Goal: Task Accomplishment & Management: Complete application form

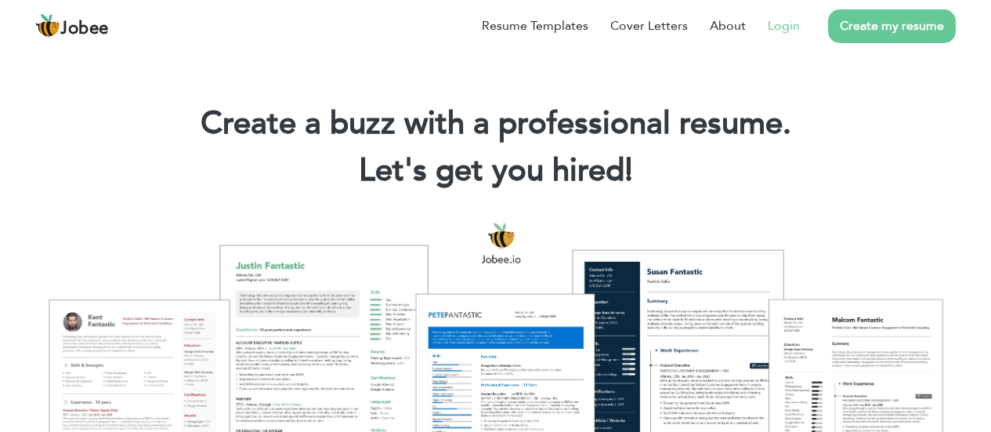
click at [793, 30] on link "Login" at bounding box center [784, 25] width 32 height 19
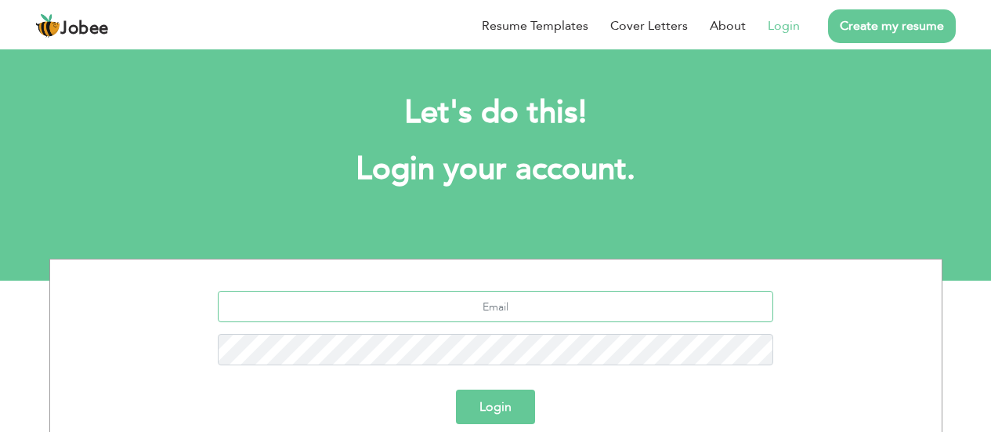
click at [508, 309] on input "text" at bounding box center [495, 306] width 555 height 31
type input "[EMAIL_ADDRESS][DOMAIN_NAME]"
click at [456, 389] on button "Login" at bounding box center [495, 406] width 79 height 34
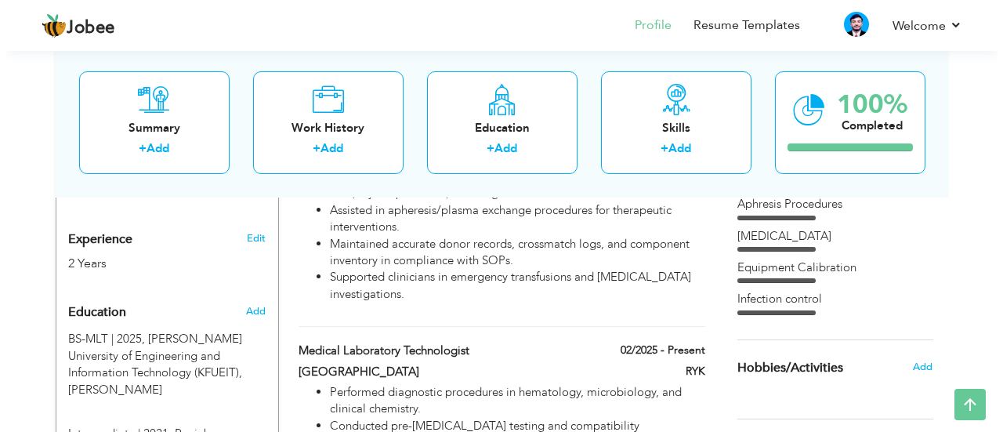
scroll to position [567, 0]
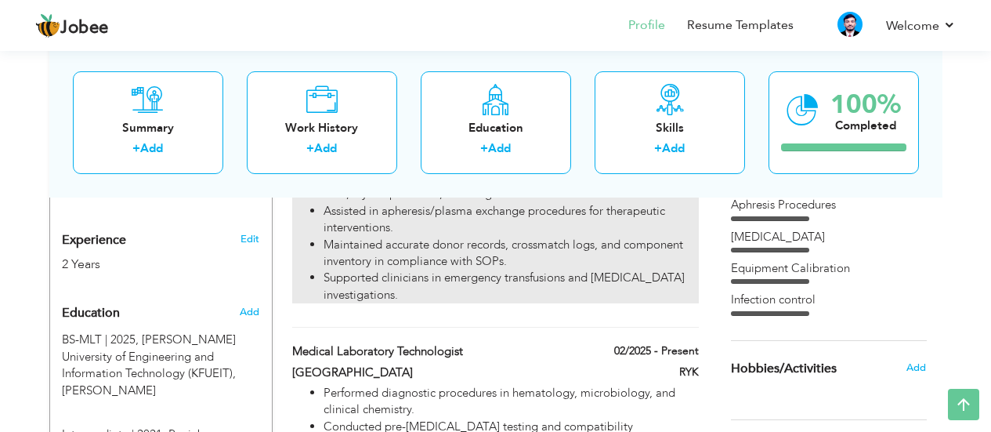
drag, startPoint x: 461, startPoint y: 269, endPoint x: 406, endPoint y: 280, distance: 55.9
click at [406, 280] on li "Supported clinicians in emergency transfusions and transfusion reaction investi…" at bounding box center [511, 286] width 374 height 34
type input "Blood Bank Technologist"
type input "Cancer and Blood Care Center"
type input "07/2025"
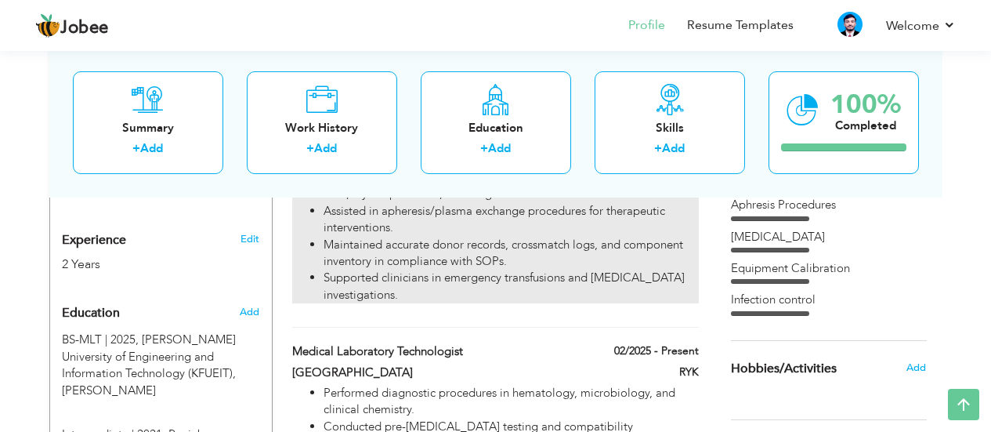
type input "RYK"
checkbox input "true"
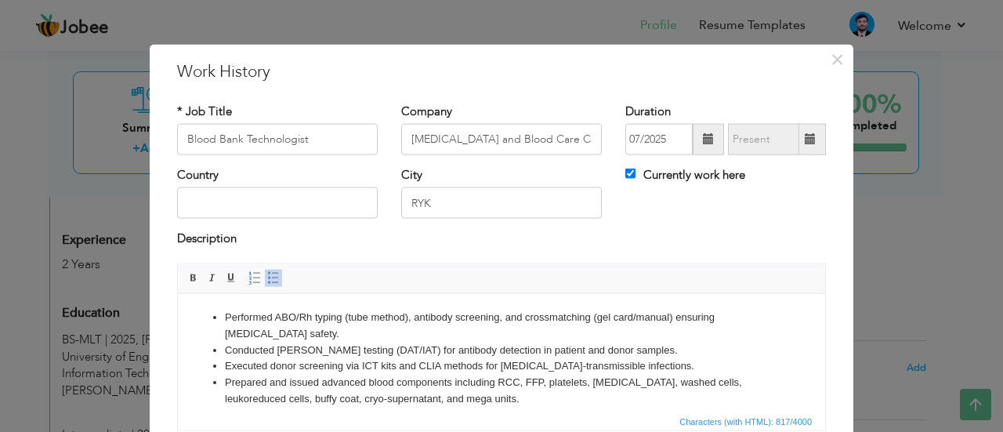
click at [411, 365] on li "Executed donor screening via ICT kits and CLIA methods for transfusion-transmis…" at bounding box center [501, 365] width 553 height 16
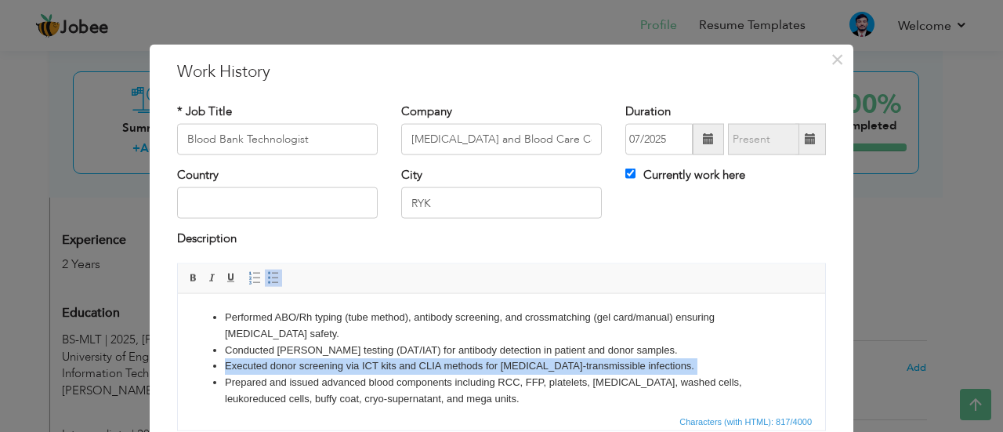
click at [411, 365] on li "Executed donor screening via ICT kits and CLIA methods for transfusion-transmis…" at bounding box center [501, 365] width 553 height 16
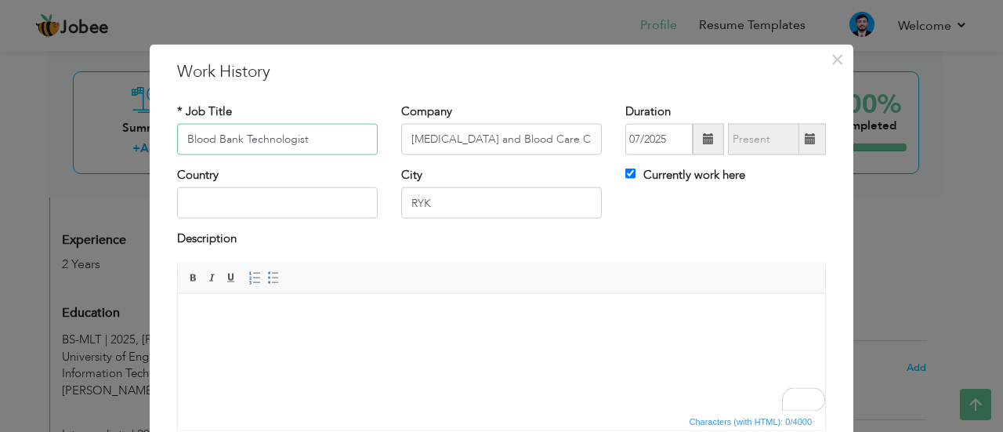
click at [320, 140] on input "Blood Bank Technologist" at bounding box center [277, 139] width 201 height 31
click at [489, 136] on input "Cancer and Blood Care Center" at bounding box center [501, 139] width 201 height 31
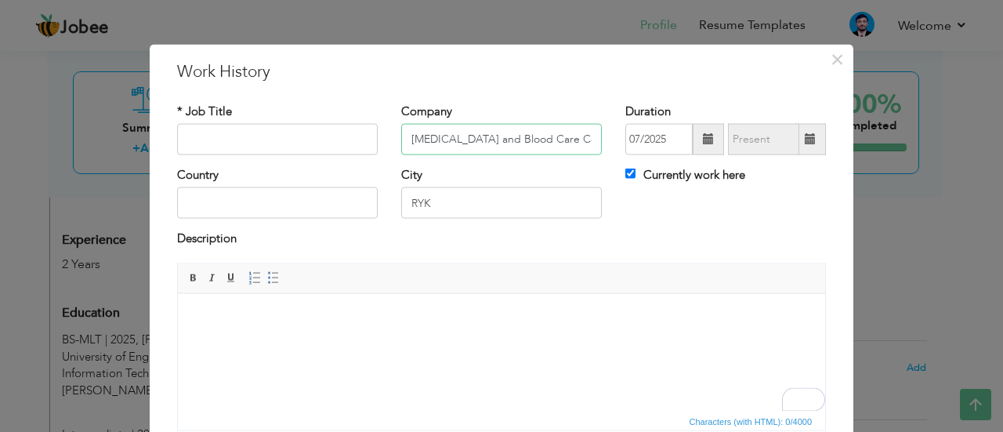
click at [489, 136] on input "Cancer and Blood Care Center" at bounding box center [501, 139] width 201 height 31
click at [461, 221] on div "City RYK" at bounding box center [501, 198] width 224 height 63
drag, startPoint x: 461, startPoint y: 221, endPoint x: 533, endPoint y: 178, distance: 84.0
click at [533, 178] on div "City RYK" at bounding box center [501, 198] width 224 height 63
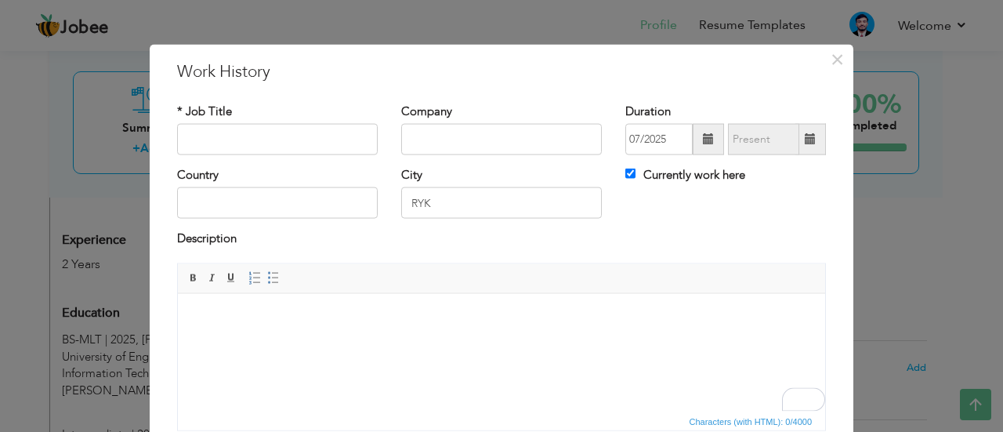
click at [533, 178] on div "City RYK" at bounding box center [501, 193] width 201 height 52
drag, startPoint x: 533, startPoint y: 178, endPoint x: 479, endPoint y: 193, distance: 55.5
click at [479, 193] on div "City RYK" at bounding box center [501, 193] width 201 height 52
click at [479, 193] on input "RYK" at bounding box center [501, 202] width 201 height 31
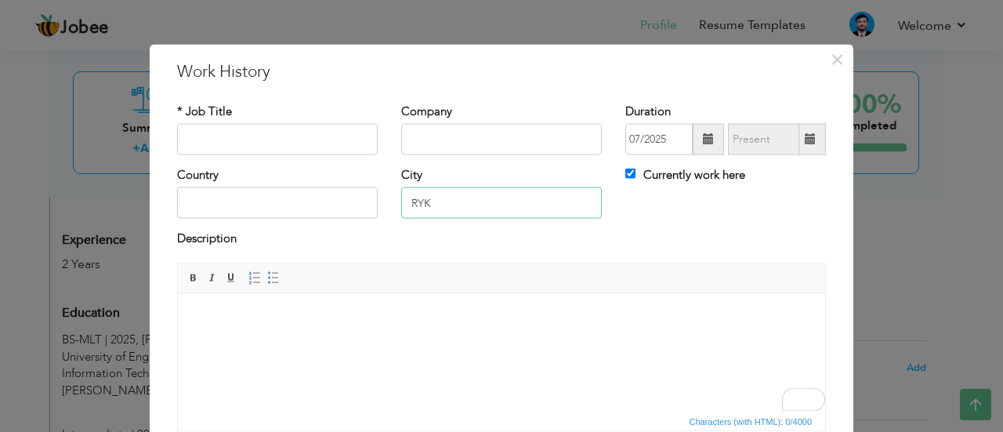
click at [479, 193] on input "RYK" at bounding box center [501, 202] width 201 height 31
click at [646, 120] on div "Duration 07/2025" at bounding box center [725, 129] width 201 height 52
drag, startPoint x: 646, startPoint y: 120, endPoint x: 624, endPoint y: 142, distance: 31.0
click at [625, 142] on div "Duration 07/2025" at bounding box center [725, 129] width 201 height 52
click at [625, 142] on input "07/2025" at bounding box center [658, 139] width 67 height 31
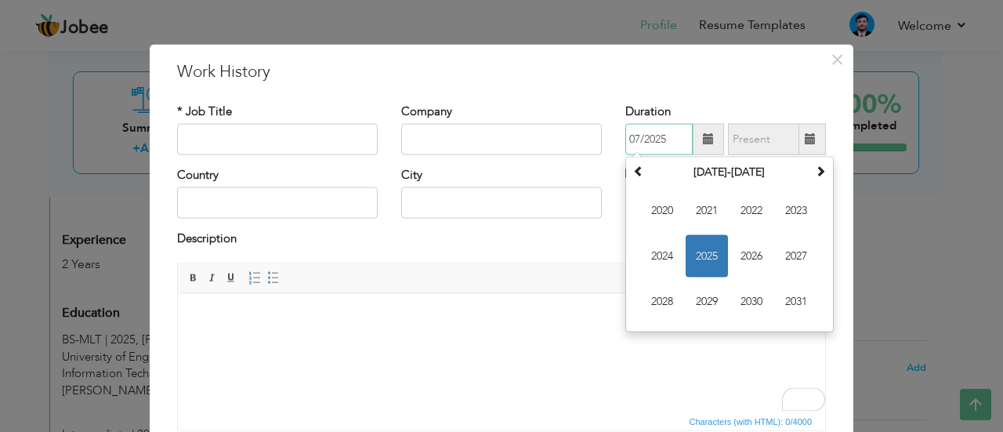
click at [625, 142] on input "07/2025" at bounding box center [658, 139] width 67 height 31
type input "\"
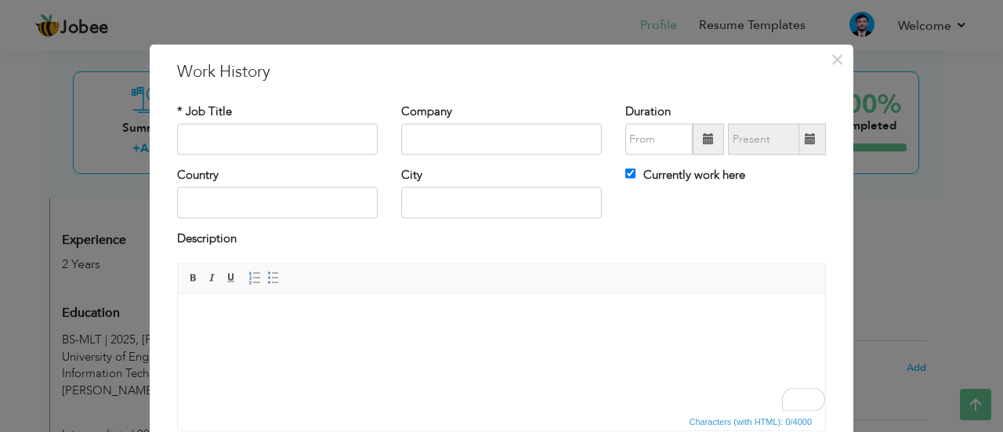
click at [615, 205] on div "Country City Currently work here" at bounding box center [501, 198] width 672 height 63
click at [625, 176] on input "Currently work here" at bounding box center [630, 173] width 10 height 10
checkbox input "false"
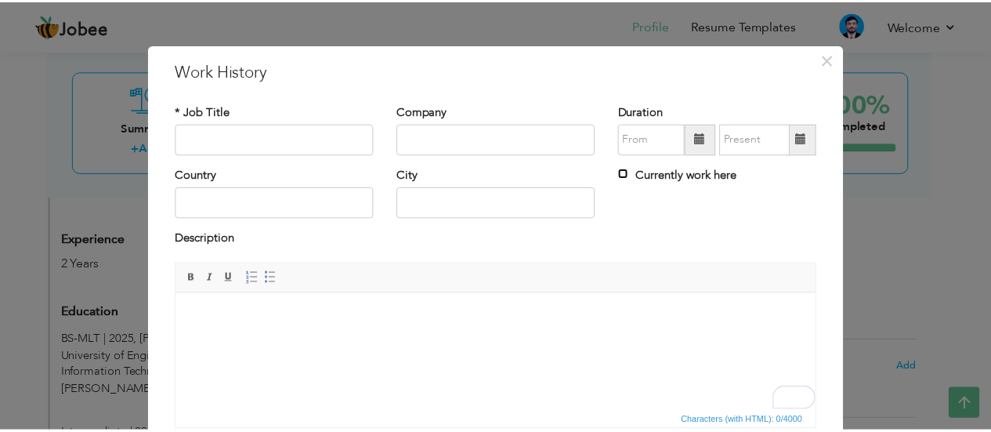
scroll to position [127, 0]
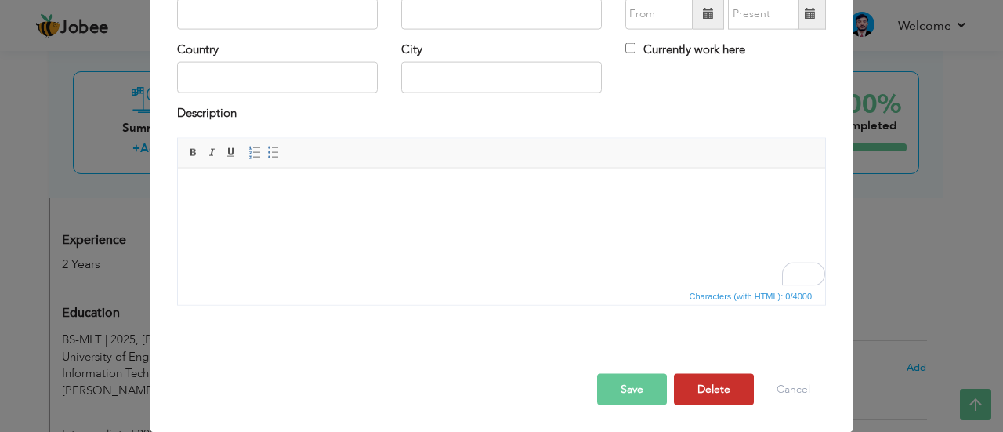
click at [697, 391] on button "Delete" at bounding box center [714, 388] width 80 height 31
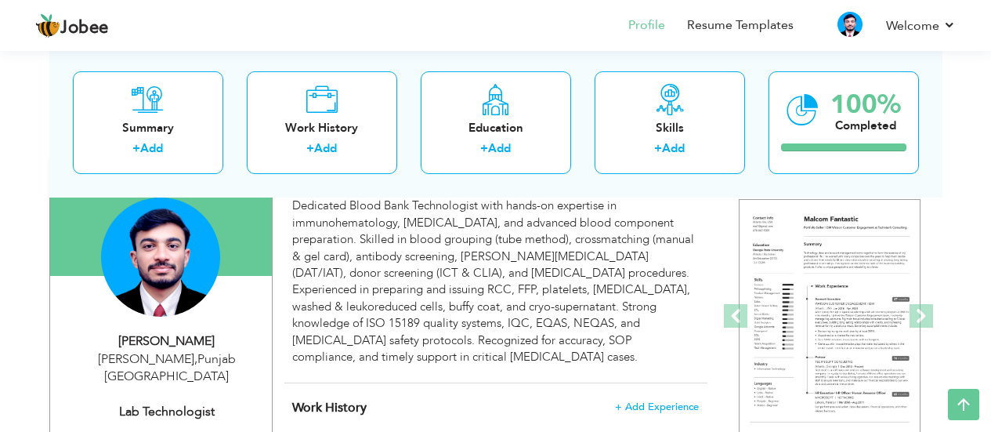
scroll to position [150, 0]
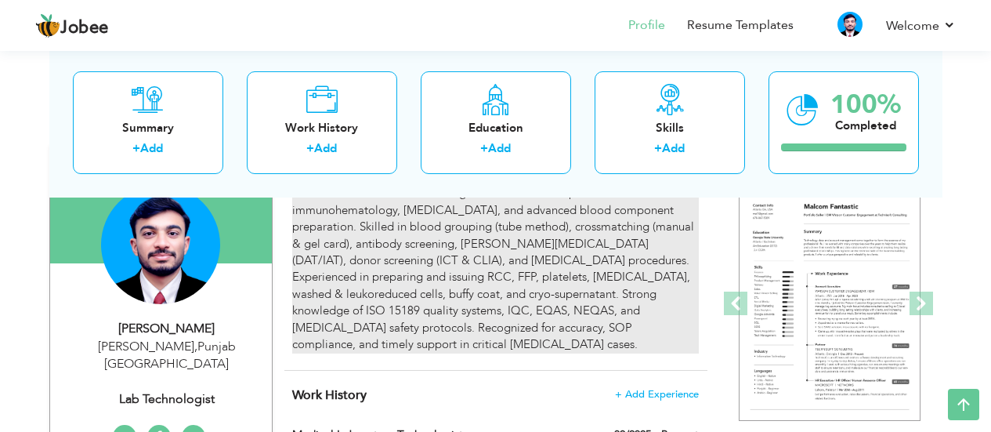
click at [400, 281] on div "Dedicated Blood Bank Technologist with hands-on expertise in immunohematology, …" at bounding box center [495, 269] width 406 height 168
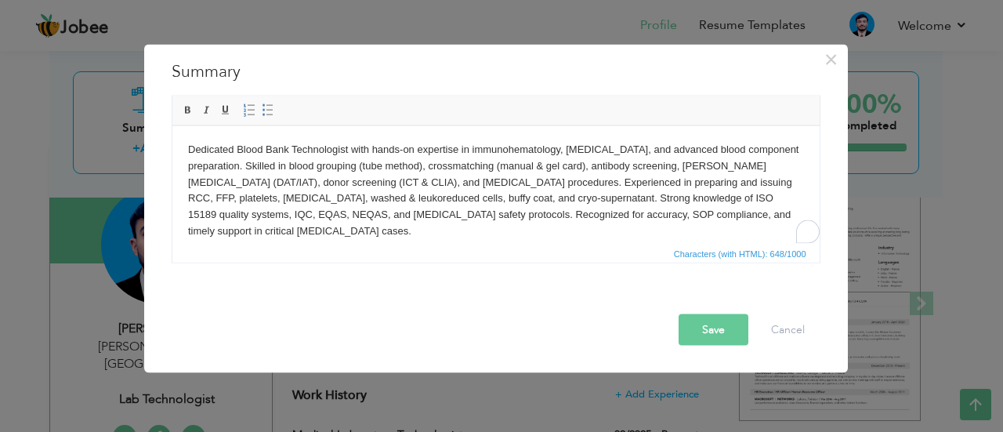
click at [310, 152] on body "Dedicated Blood Bank Technologist with hands-on expertise in immunohematology, …" at bounding box center [495, 190] width 616 height 98
click at [277, 150] on body "Dedicated Blood Bank Technologist with hands-on expertise in immunohematology, …" at bounding box center [495, 190] width 616 height 98
click at [448, 95] on div "Rich Text Editor, summaryEditor Editor toolbars Basic Styles Bold Italic Underl…" at bounding box center [496, 179] width 649 height 168
click at [826, 65] on span "×" at bounding box center [830, 59] width 13 height 28
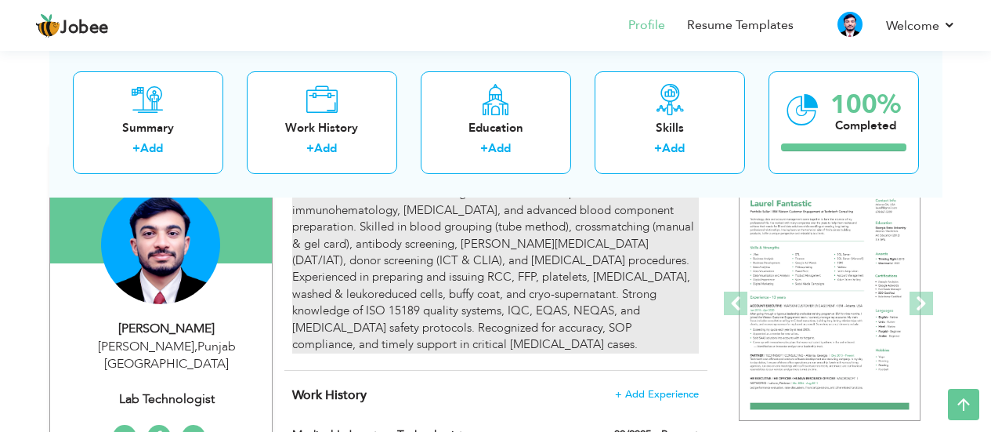
click at [475, 273] on div "Dedicated Blood Bank Technologist with hands-on expertise in immunohematology, …" at bounding box center [495, 269] width 406 height 168
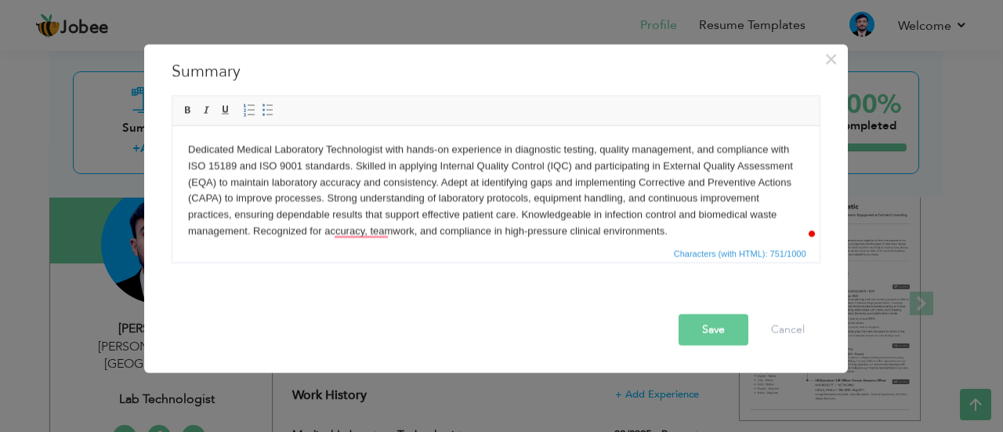
click at [689, 323] on button "Save" at bounding box center [713, 328] width 70 height 31
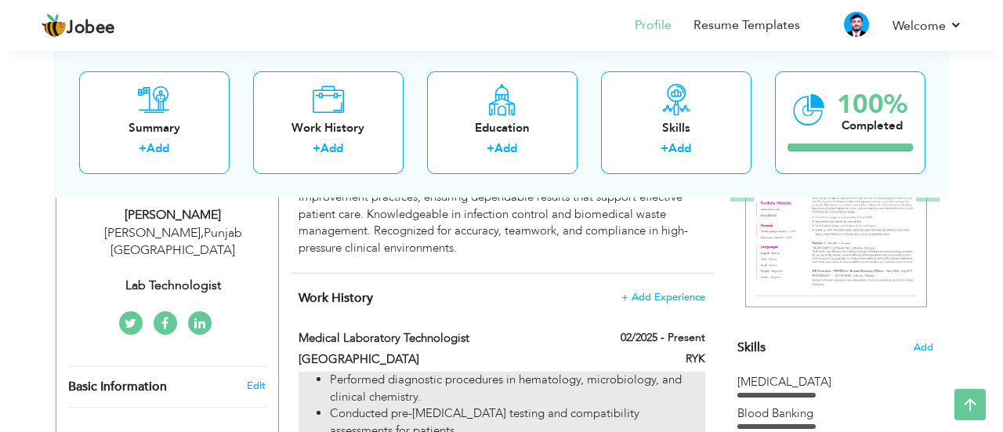
scroll to position [263, 0]
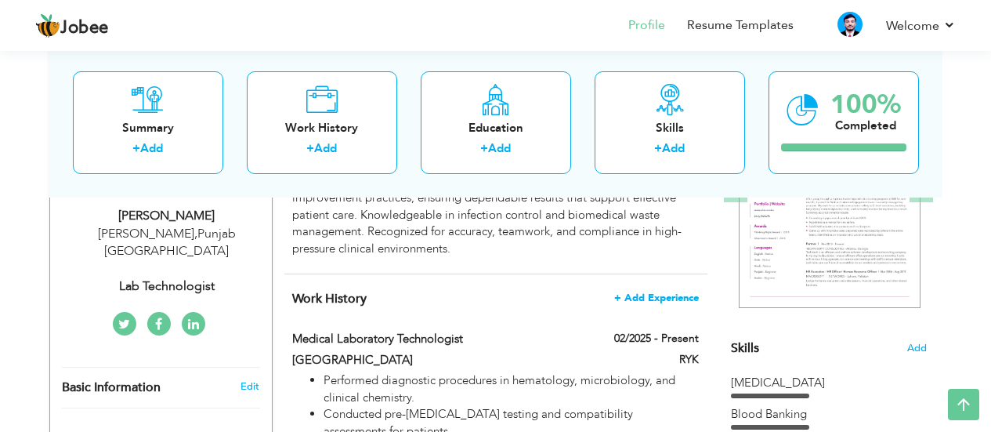
click at [656, 295] on span "+ Add Experience" at bounding box center [656, 297] width 85 height 11
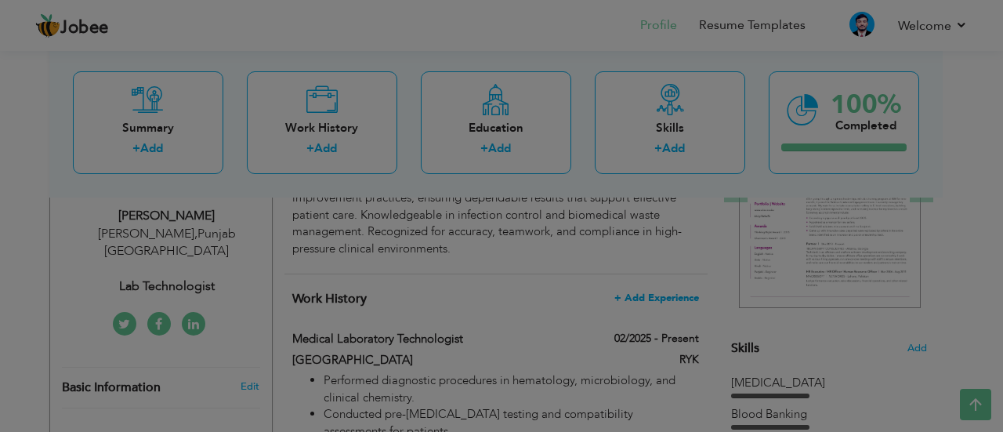
scroll to position [0, 0]
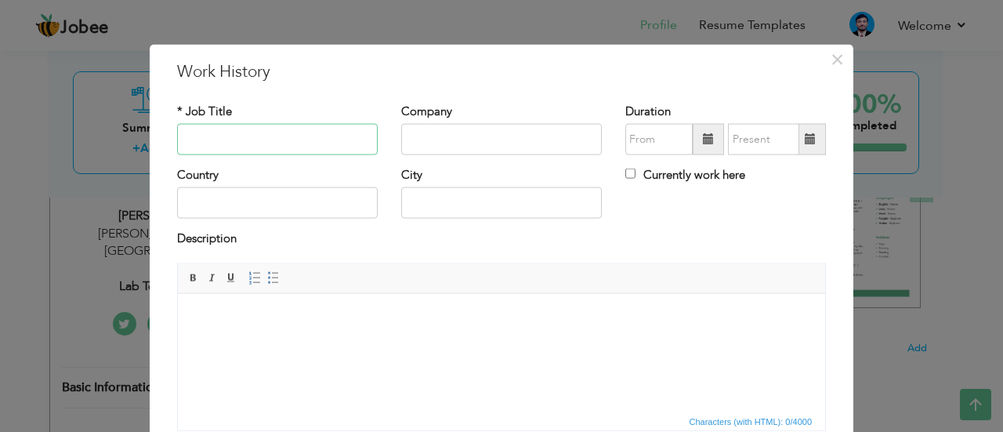
drag, startPoint x: 283, startPoint y: 127, endPoint x: 262, endPoint y: 143, distance: 26.3
click at [262, 143] on input "text" at bounding box center [277, 139] width 201 height 31
type input "Lab Assistant"
type input "[PERSON_NAME][GEOGRAPHIC_DATA]"
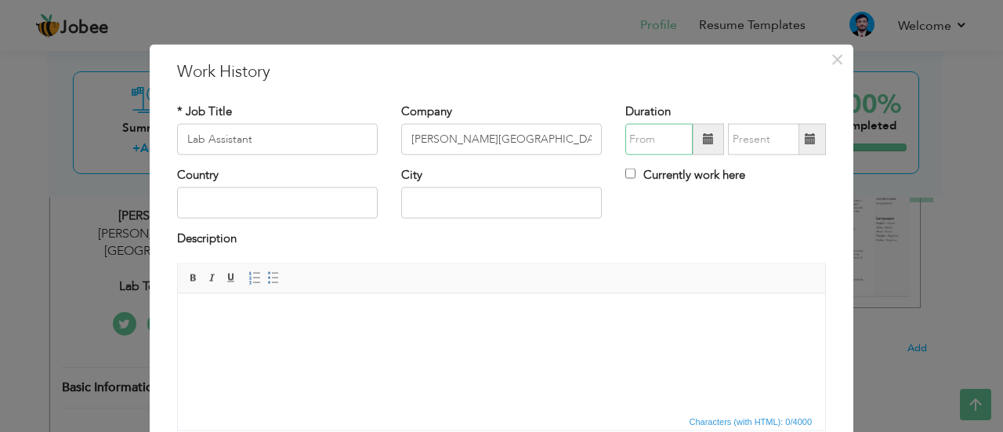
type input "09/2025"
click at [266, 198] on input "text" at bounding box center [277, 202] width 201 height 31
click at [373, 173] on div "Country" at bounding box center [277, 198] width 224 height 63
click at [466, 182] on div "City" at bounding box center [501, 193] width 201 height 52
click at [464, 189] on input "text" at bounding box center [501, 202] width 201 height 31
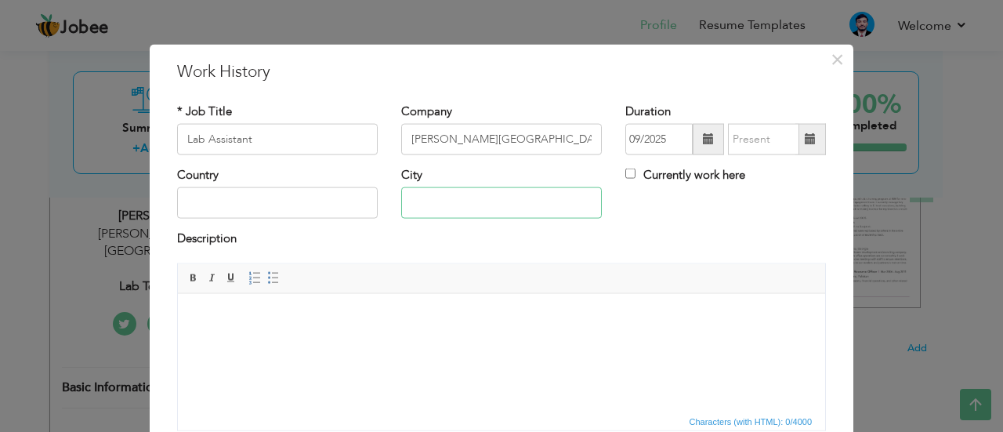
type input "Taunsa Sharf"
type input "[GEOGRAPHIC_DATA]"
click at [328, 202] on input "[GEOGRAPHIC_DATA]" at bounding box center [277, 202] width 201 height 31
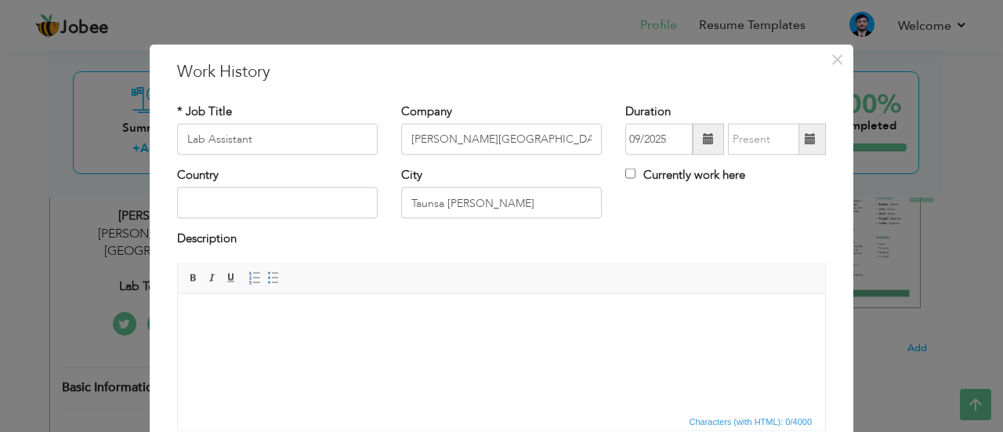
click at [397, 260] on div "Description" at bounding box center [501, 246] width 672 height 32
click at [671, 221] on div "Country City Taunsa Sharf Currently work here" at bounding box center [501, 198] width 672 height 63
click at [638, 141] on input "09/2025" at bounding box center [658, 139] width 67 height 31
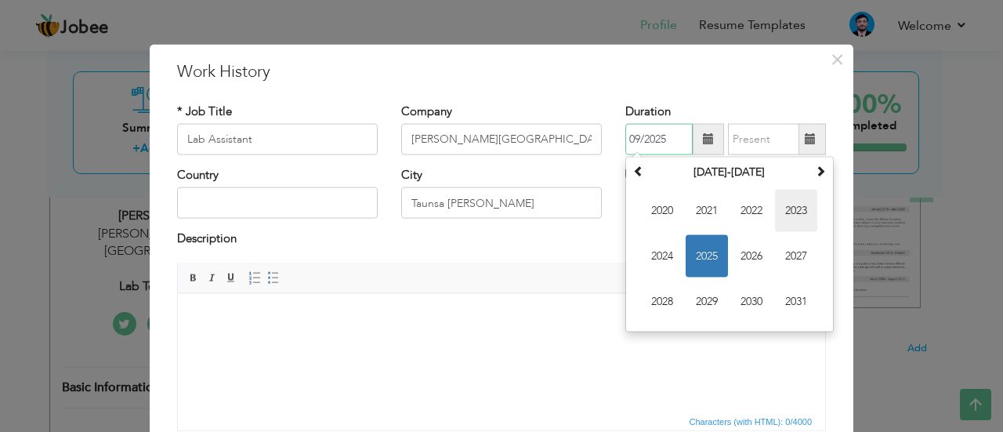
click at [786, 208] on span "2023" at bounding box center [796, 211] width 42 height 42
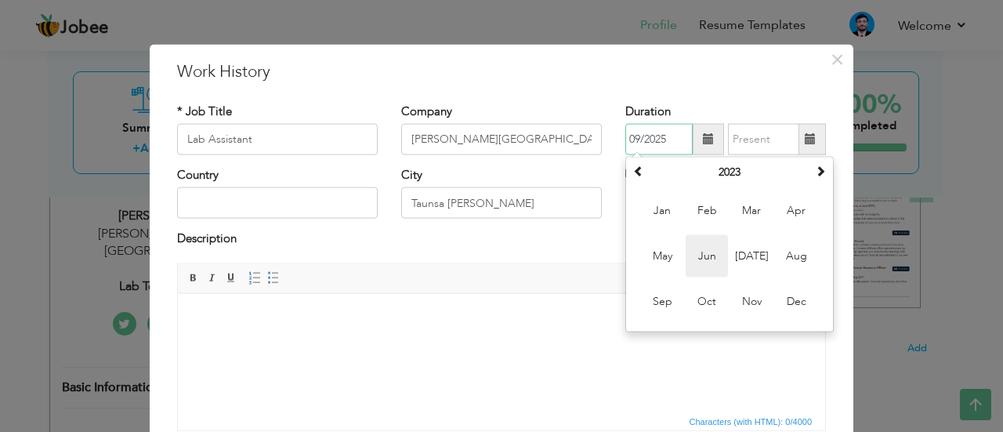
click at [699, 260] on span "Jun" at bounding box center [706, 256] width 42 height 42
type input "06/2023"
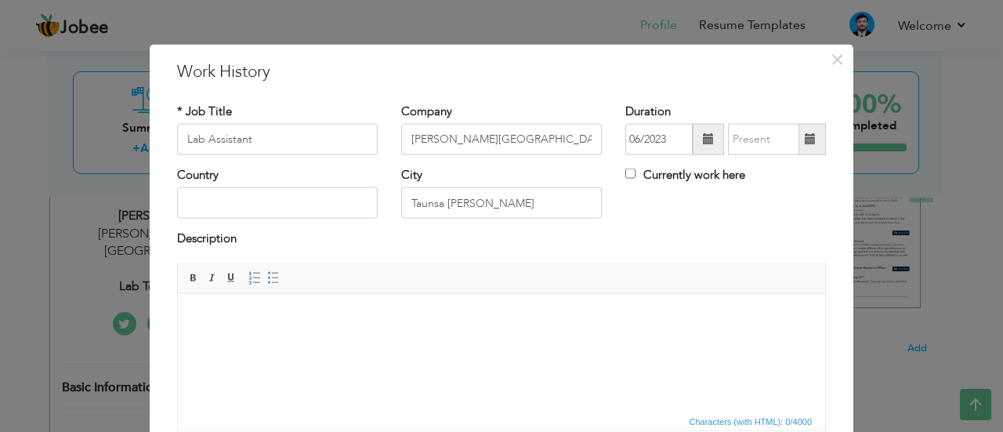
click at [797, 143] on span at bounding box center [810, 139] width 31 height 31
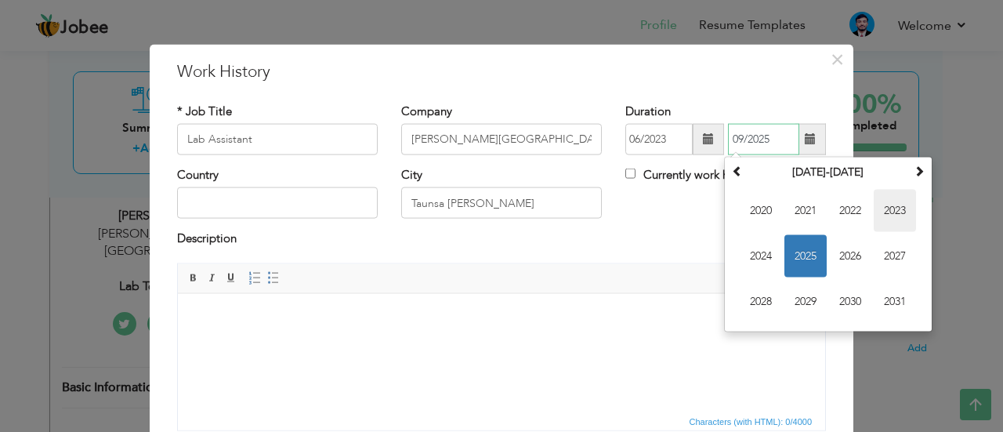
click at [899, 207] on span "2023" at bounding box center [894, 211] width 42 height 42
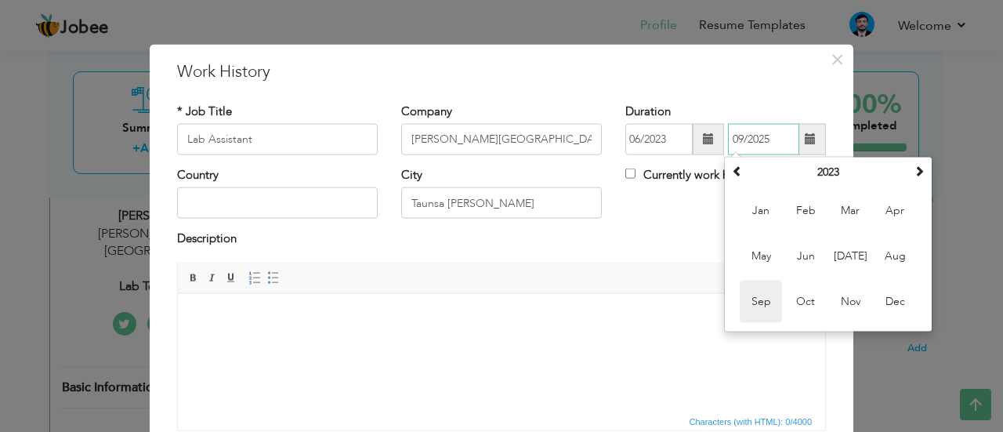
click at [768, 298] on span "Sep" at bounding box center [760, 301] width 42 height 42
type input "09/2023"
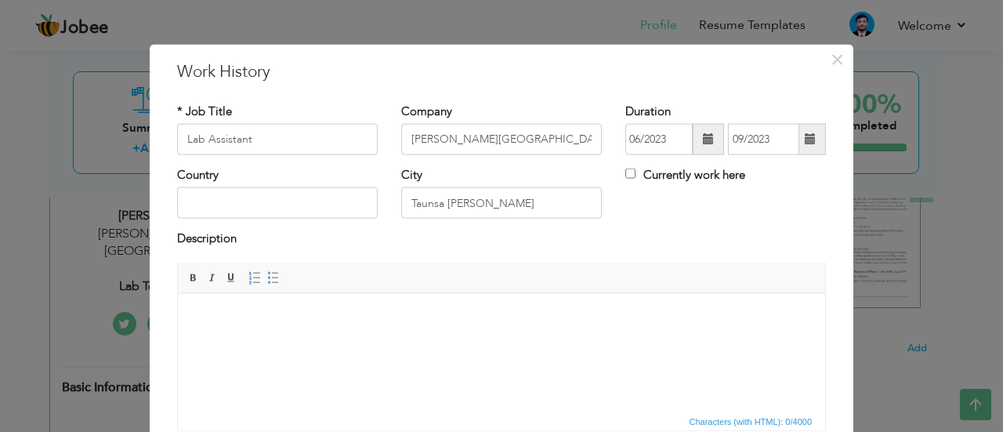
click at [457, 242] on div "Description" at bounding box center [501, 240] width 649 height 20
drag, startPoint x: 367, startPoint y: 325, endPoint x: 510, endPoint y: 208, distance: 185.3
click at [510, 293] on html at bounding box center [501, 317] width 647 height 48
click at [504, 208] on input "Taunsa Sharf" at bounding box center [501, 202] width 201 height 31
type input "[PERSON_NAME]"
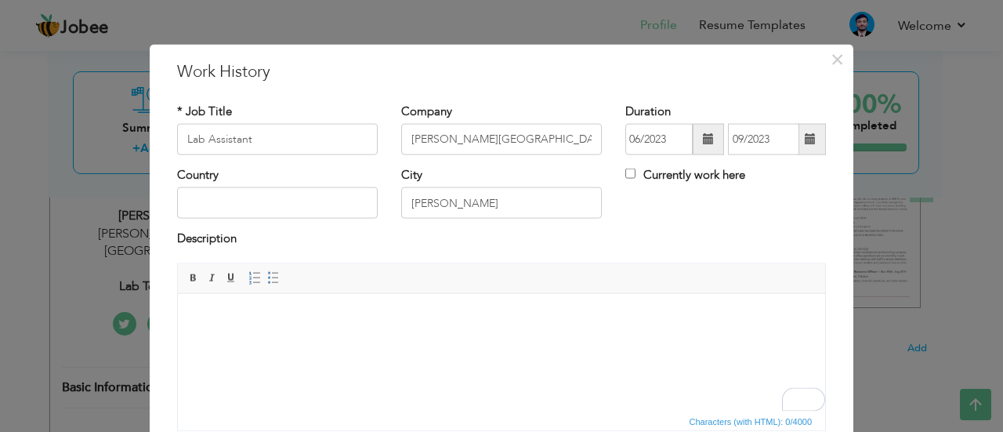
click at [301, 341] on html at bounding box center [501, 317] width 647 height 48
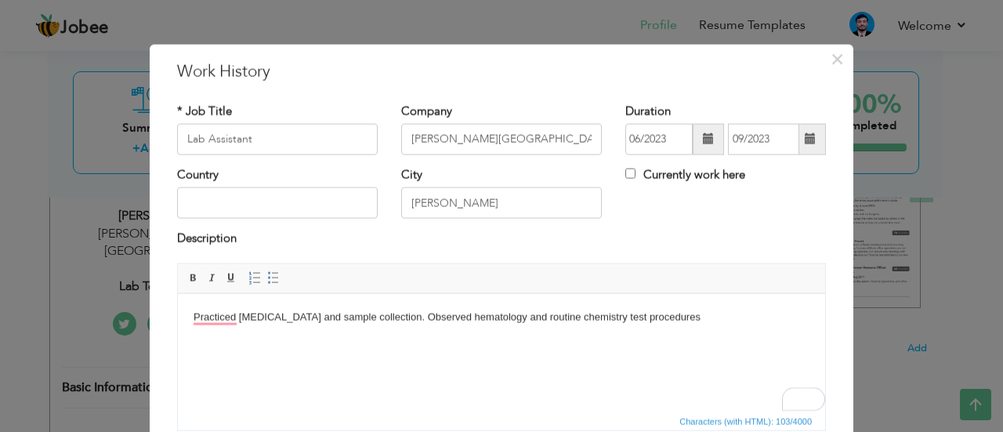
click at [400, 315] on body "Practiced venipuncture and sample collection. Observed hematology and routine c…" at bounding box center [501, 317] width 616 height 16
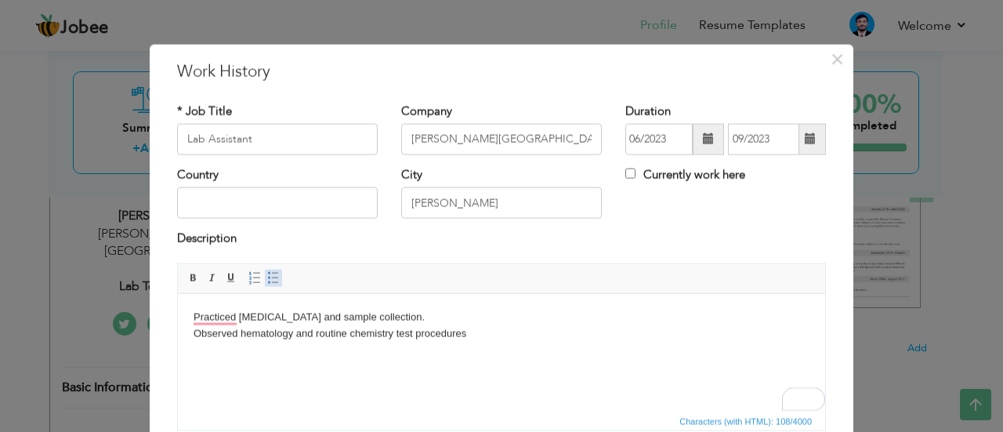
click at [269, 277] on span at bounding box center [273, 277] width 13 height 13
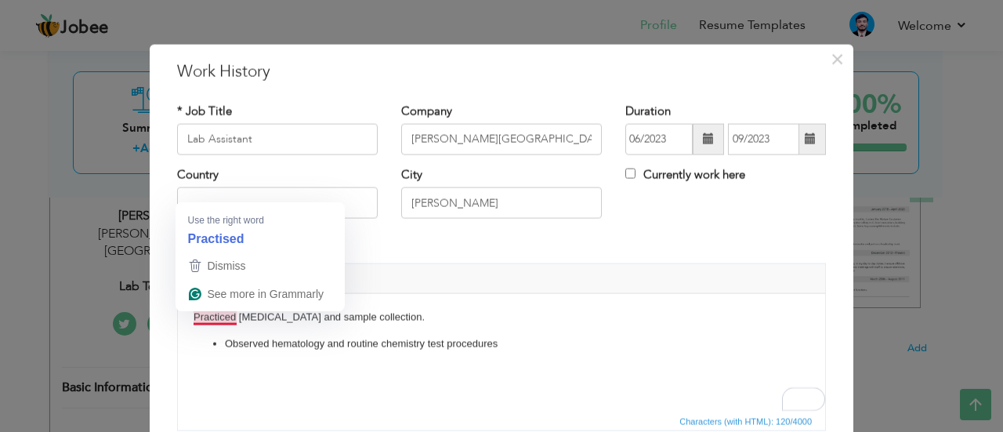
click at [187, 316] on html "Practiced venipuncture and sample collection. Observed hematology and routine c…" at bounding box center [501, 330] width 647 height 74
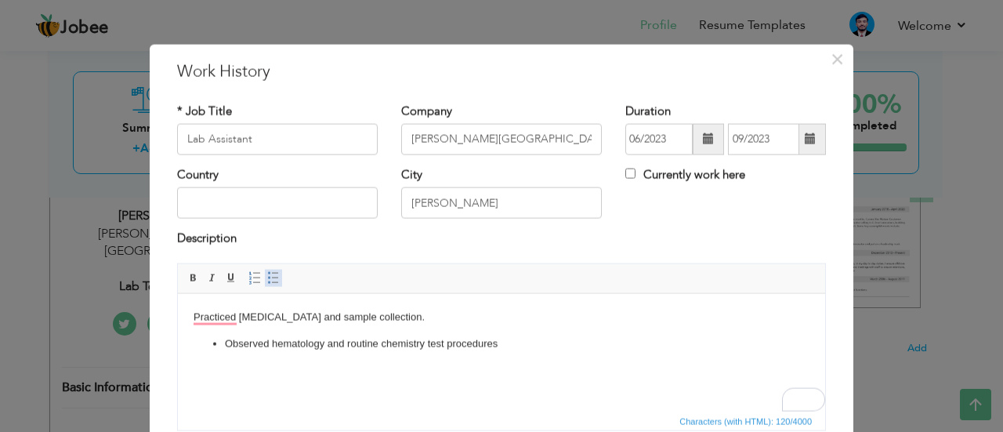
click at [267, 273] on span at bounding box center [273, 277] width 13 height 13
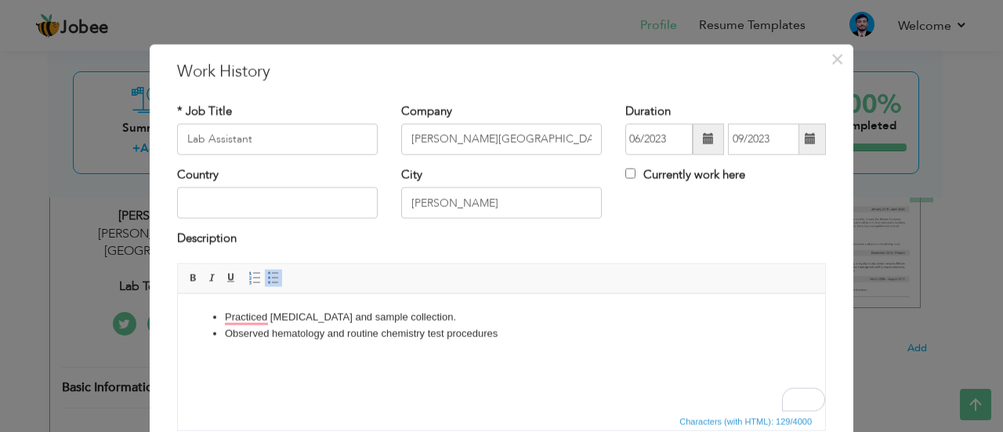
click at [460, 342] on html "Practiced venipuncture and sample collection. Observed hematology and routine c…" at bounding box center [501, 325] width 647 height 64
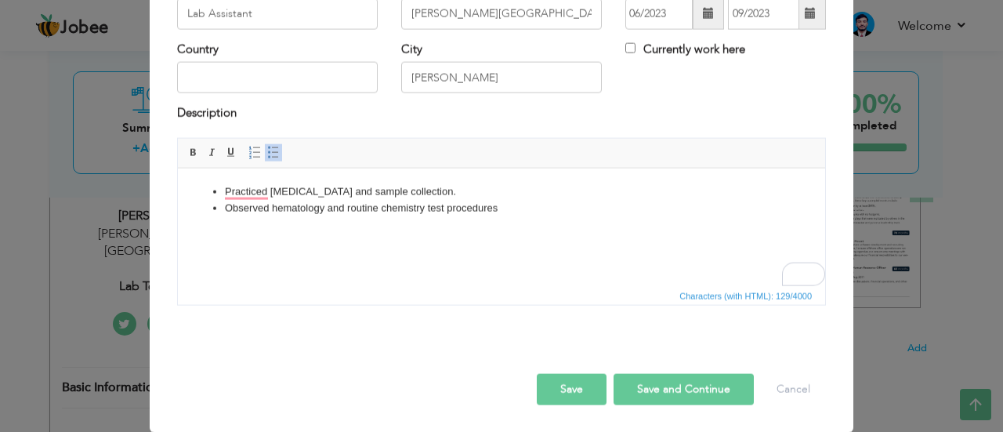
click at [663, 383] on button "Save and Continue" at bounding box center [683, 388] width 140 height 31
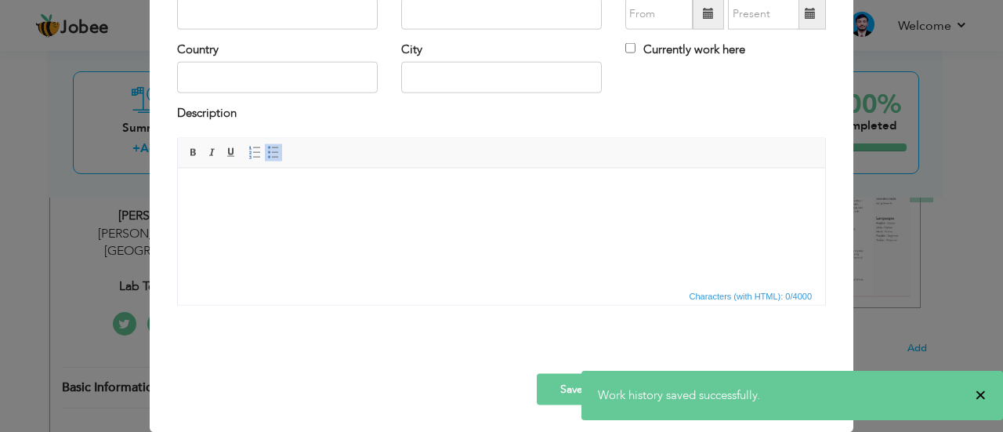
click at [978, 395] on span "×" at bounding box center [980, 395] width 12 height 16
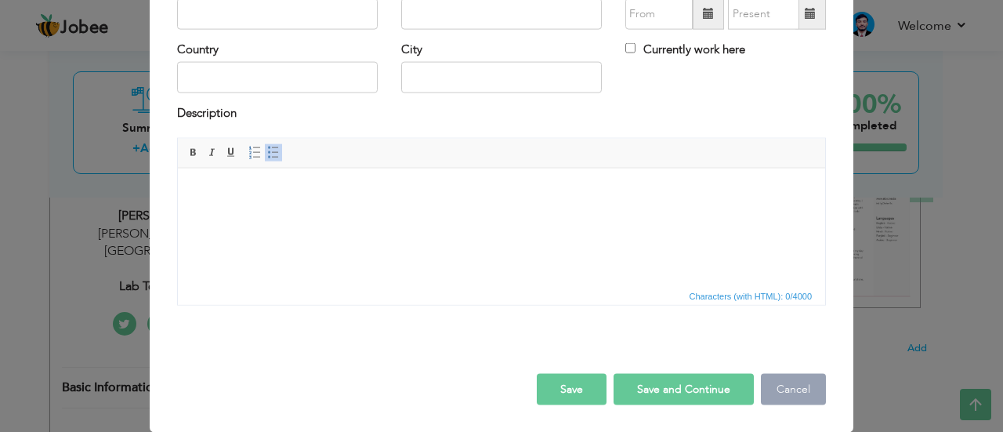
click at [780, 401] on button "Cancel" at bounding box center [793, 388] width 65 height 31
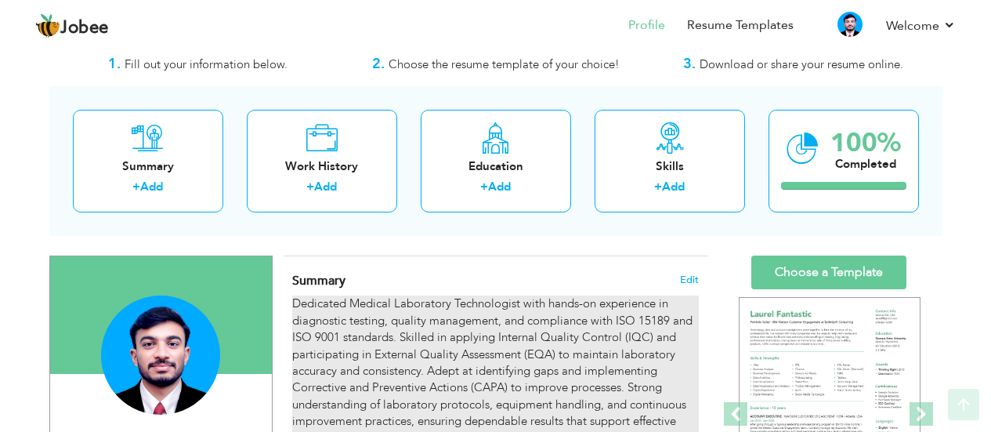
scroll to position [0, 0]
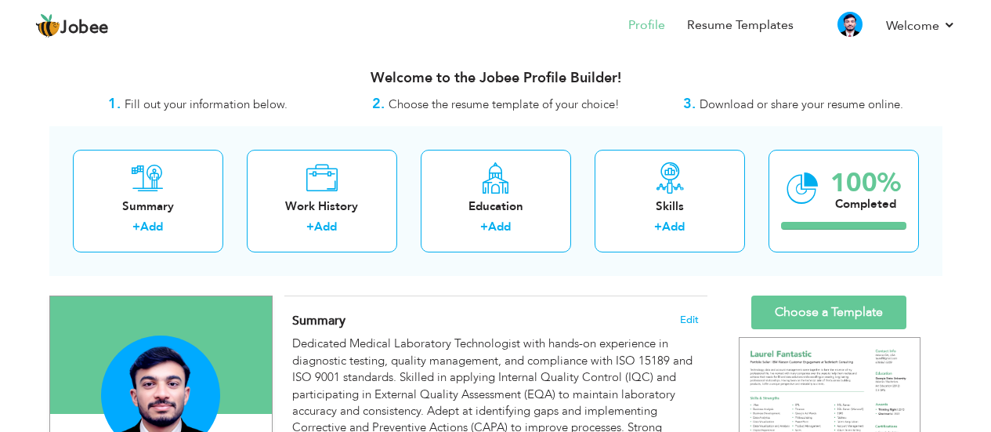
click at [524, 270] on div "Summary + Add Work History + Add Education + Add Skills + Add 100% Completed" at bounding box center [495, 201] width 893 height 150
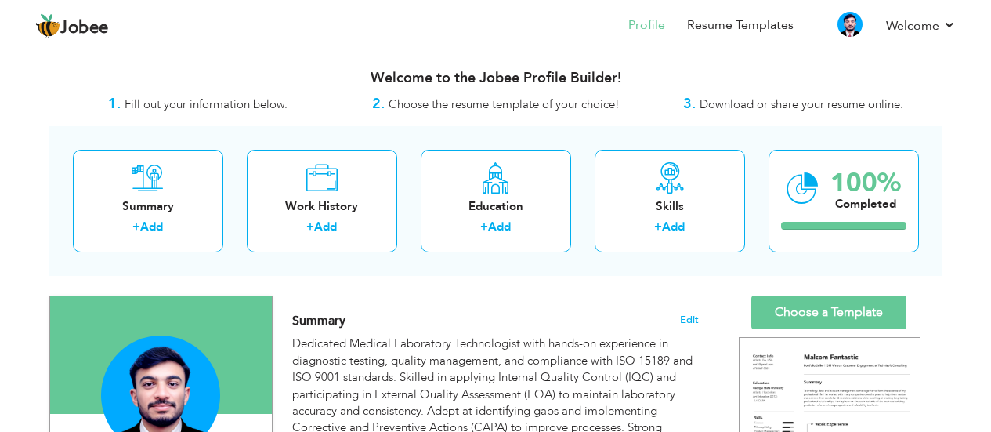
click at [473, 74] on h3 "Welcome to the Jobee Profile Builder!" at bounding box center [495, 78] width 893 height 16
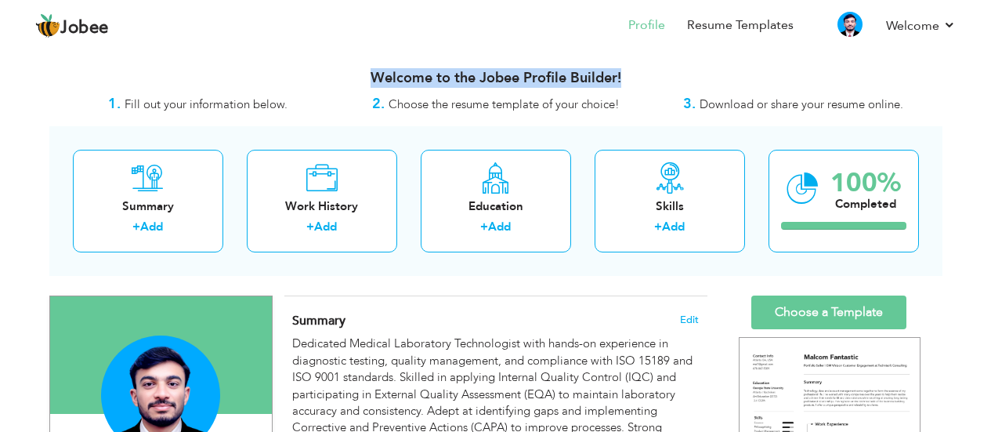
click at [473, 74] on h3 "Welcome to the Jobee Profile Builder!" at bounding box center [495, 78] width 893 height 16
click at [504, 85] on h3 "Welcome to the Jobee Profile Builder!" at bounding box center [495, 78] width 893 height 16
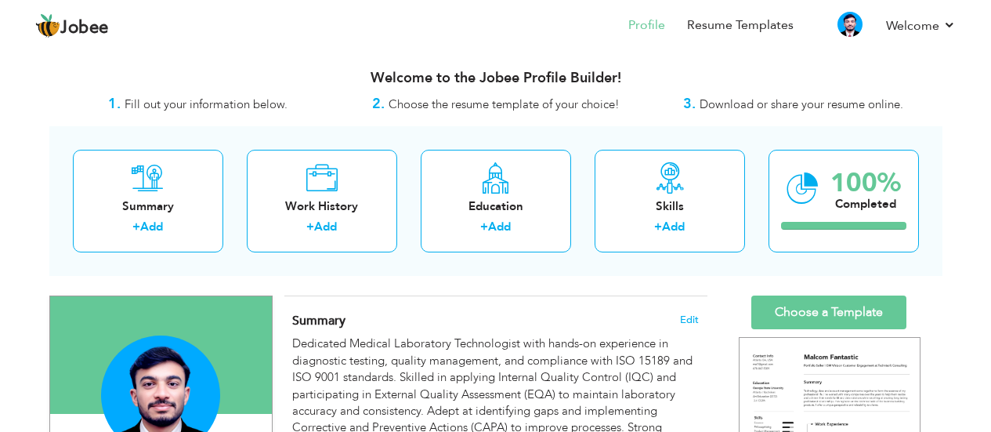
click at [504, 85] on h3 "Welcome to the Jobee Profile Builder!" at bounding box center [495, 78] width 893 height 16
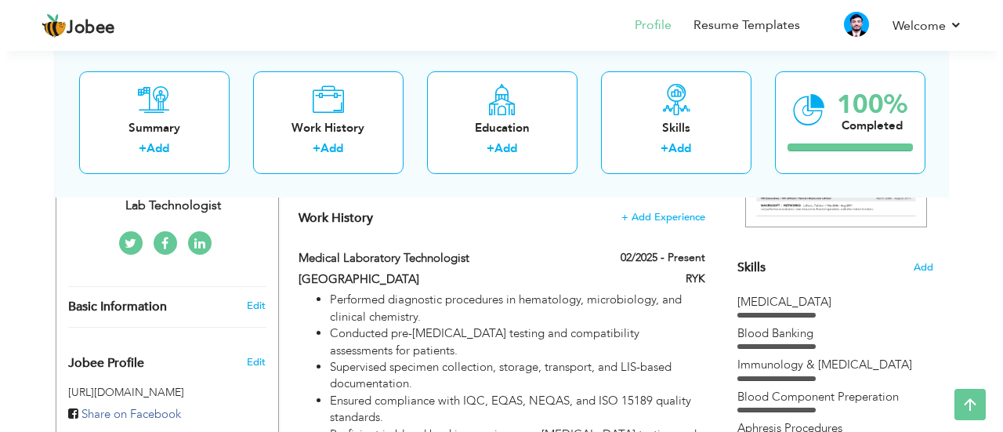
scroll to position [343, 0]
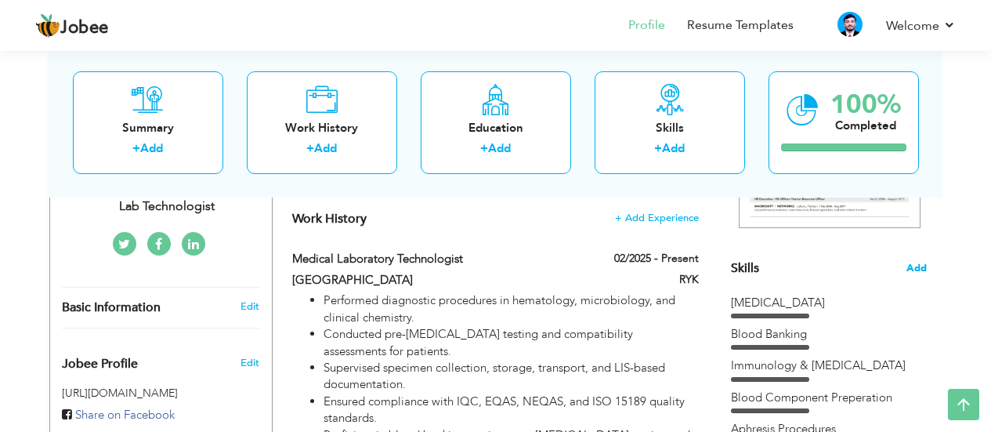
click at [913, 262] on span "Add" at bounding box center [916, 268] width 20 height 15
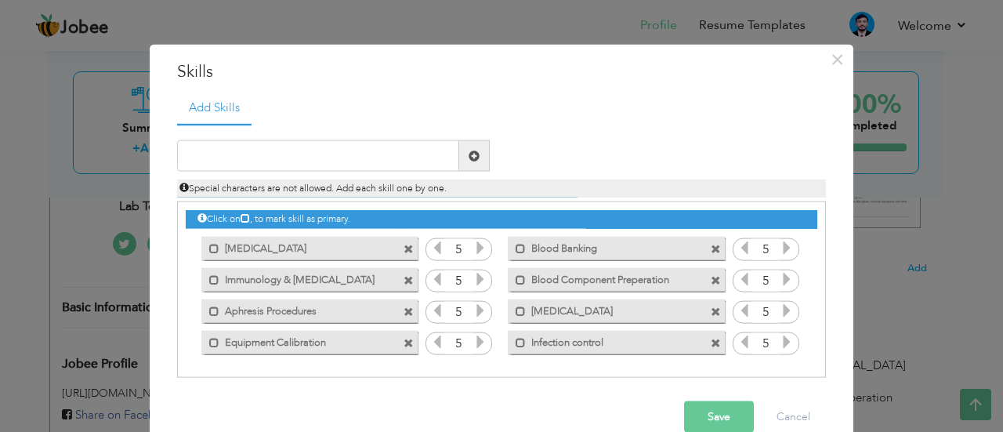
click at [407, 311] on span at bounding box center [408, 311] width 10 height 10
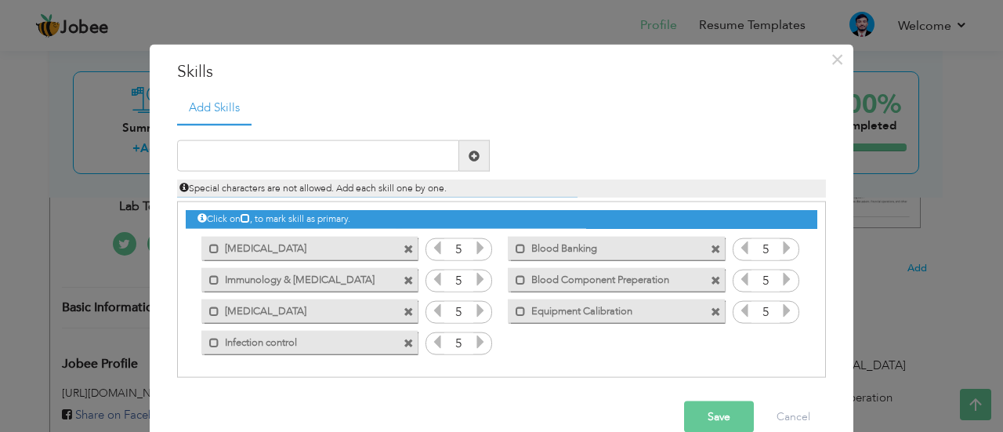
click at [407, 311] on span at bounding box center [408, 311] width 10 height 10
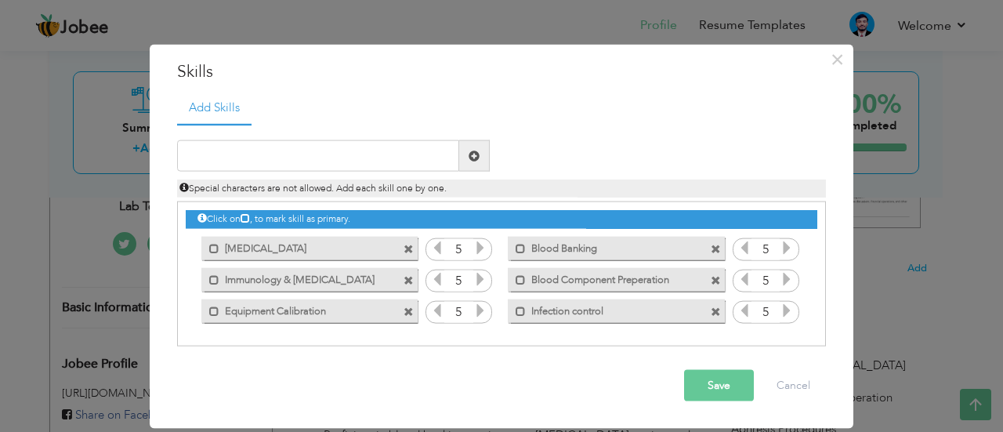
click at [407, 311] on span at bounding box center [408, 311] width 10 height 10
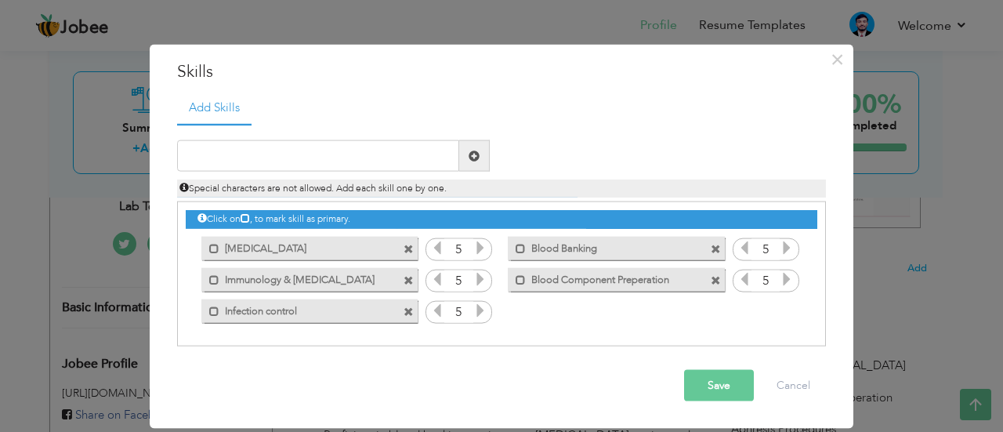
click at [717, 280] on span at bounding box center [715, 280] width 10 height 10
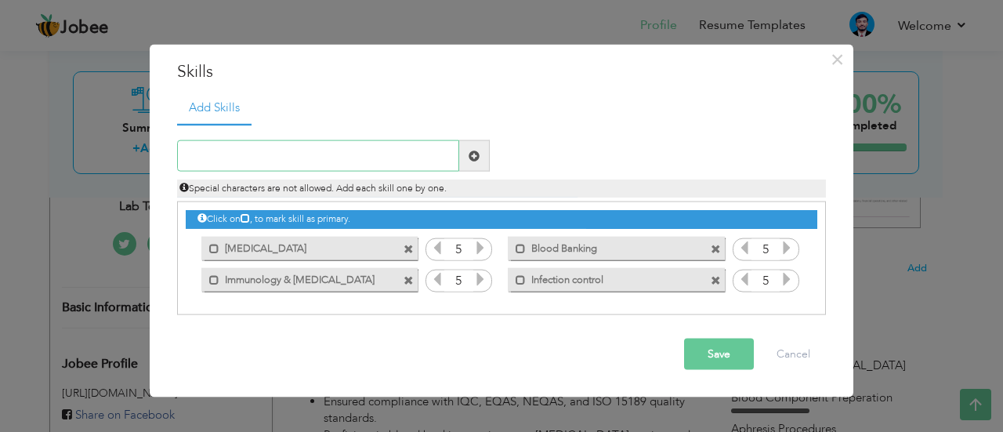
click at [283, 150] on input "text" at bounding box center [318, 155] width 282 height 31
type input "Clinical Chemistry"
click at [479, 151] on span at bounding box center [473, 155] width 11 height 11
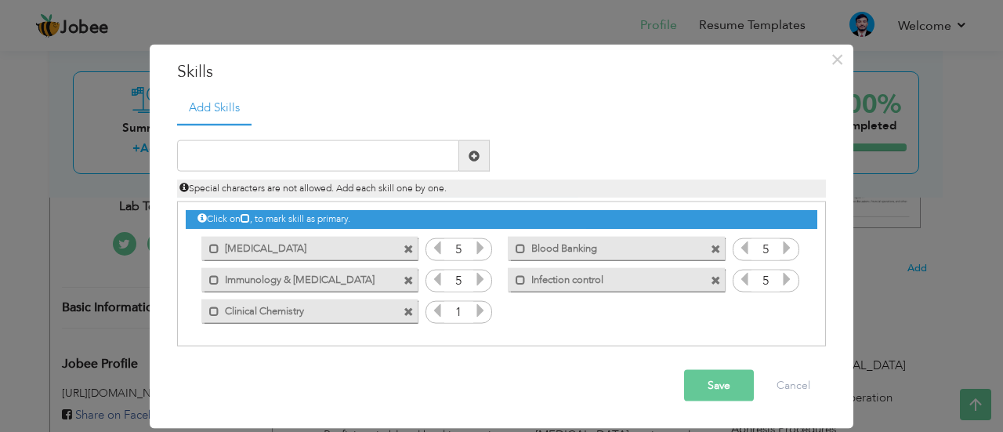
click at [476, 311] on icon at bounding box center [480, 310] width 14 height 14
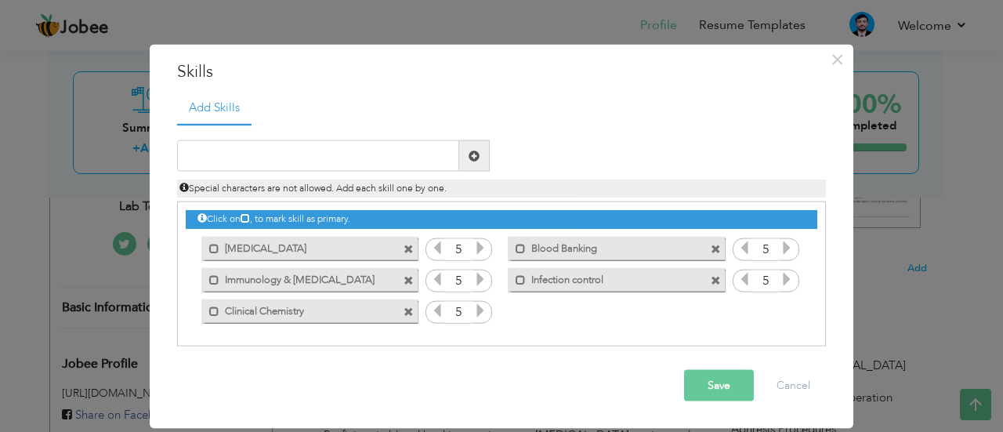
click at [476, 311] on icon at bounding box center [480, 310] width 14 height 14
click at [371, 138] on div "Duplicate entry" at bounding box center [501, 235] width 649 height 223
click at [334, 157] on input "text" at bounding box center [318, 155] width 282 height 31
type input "I"
type input "G"
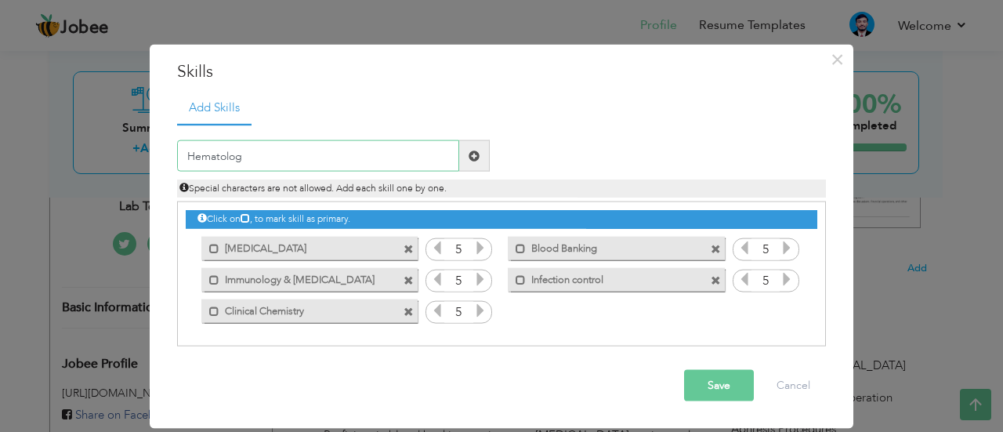
type input "Hematology"
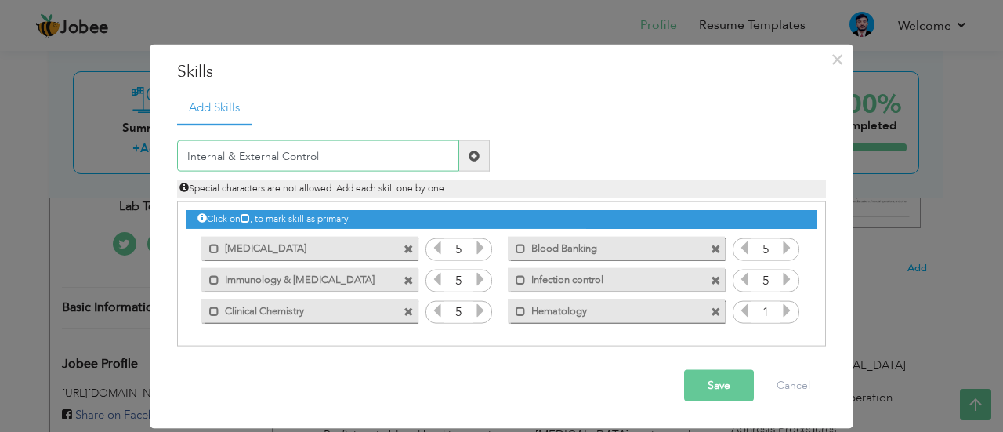
type input "Internal & External Control"
click at [477, 163] on span at bounding box center [474, 155] width 31 height 31
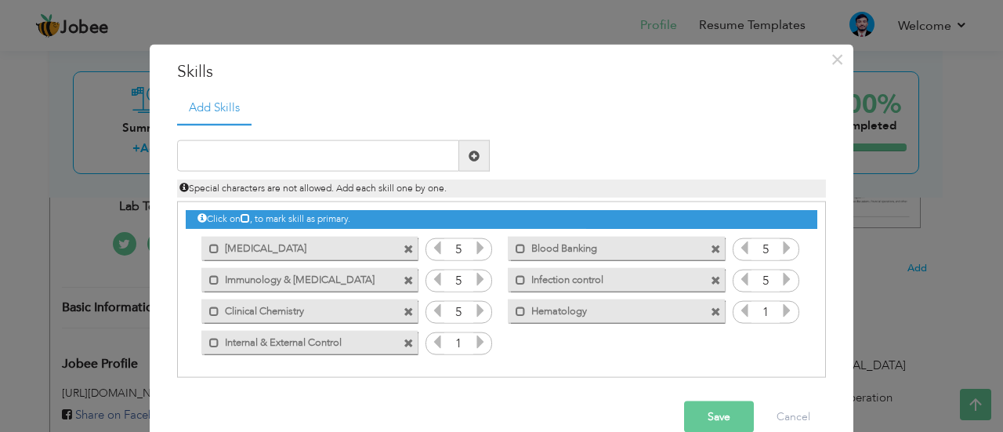
drag, startPoint x: 772, startPoint y: 307, endPoint x: 791, endPoint y: 321, distance: 24.1
click at [791, 321] on div "Click on , to mark skill as primary. Mark as primary skill. Phlebotomy 5 Blood …" at bounding box center [501, 279] width 631 height 155
click at [785, 308] on icon at bounding box center [786, 310] width 14 height 14
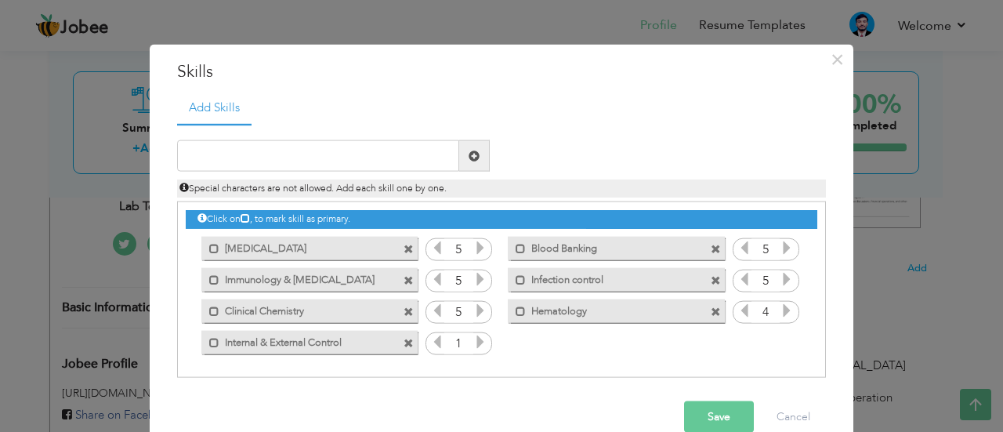
click at [785, 308] on icon at bounding box center [786, 310] width 14 height 14
click at [473, 336] on icon at bounding box center [480, 341] width 14 height 14
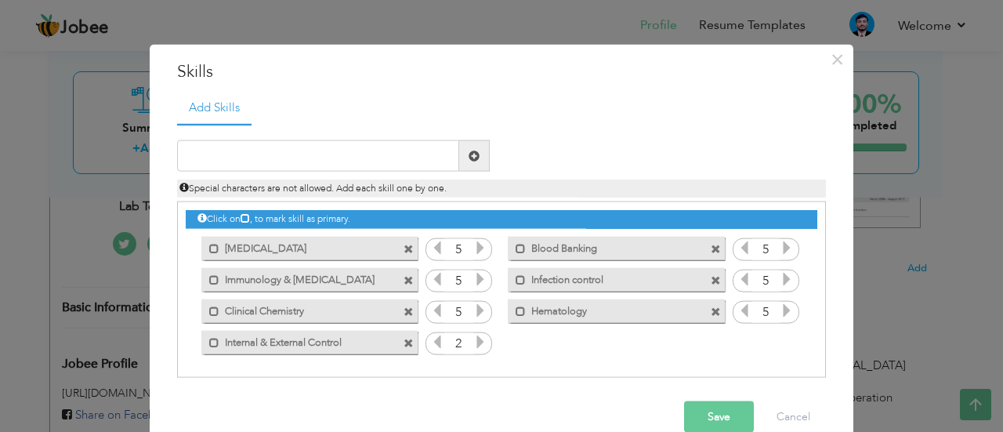
click at [473, 336] on icon at bounding box center [480, 341] width 14 height 14
click at [340, 150] on input "text" at bounding box center [318, 155] width 282 height 31
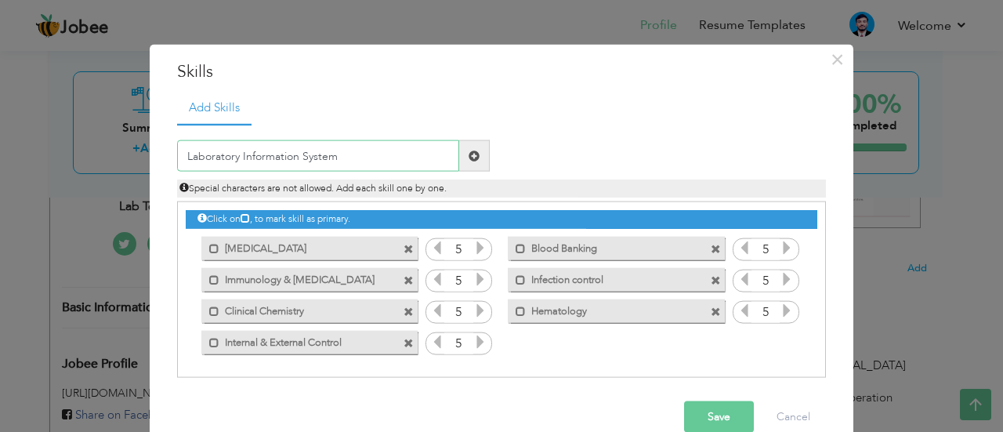
type input "Laboratory Information System"
click at [475, 150] on span at bounding box center [474, 155] width 31 height 31
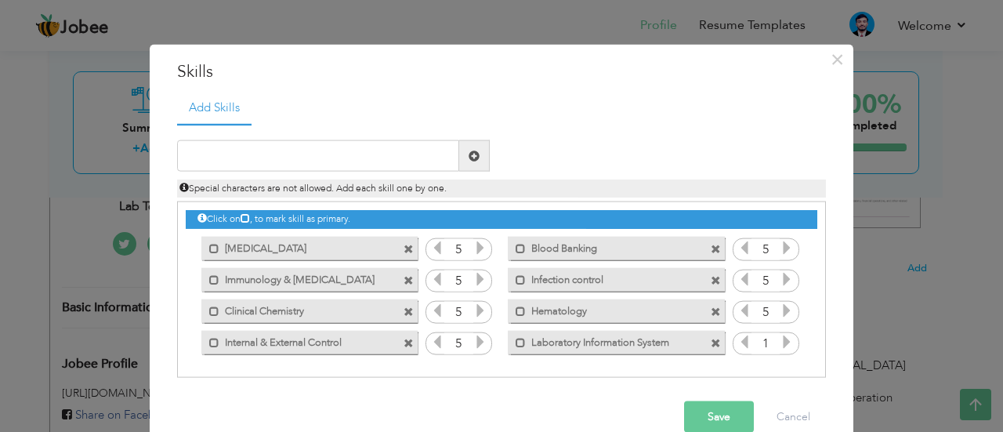
click at [785, 343] on icon at bounding box center [786, 341] width 14 height 14
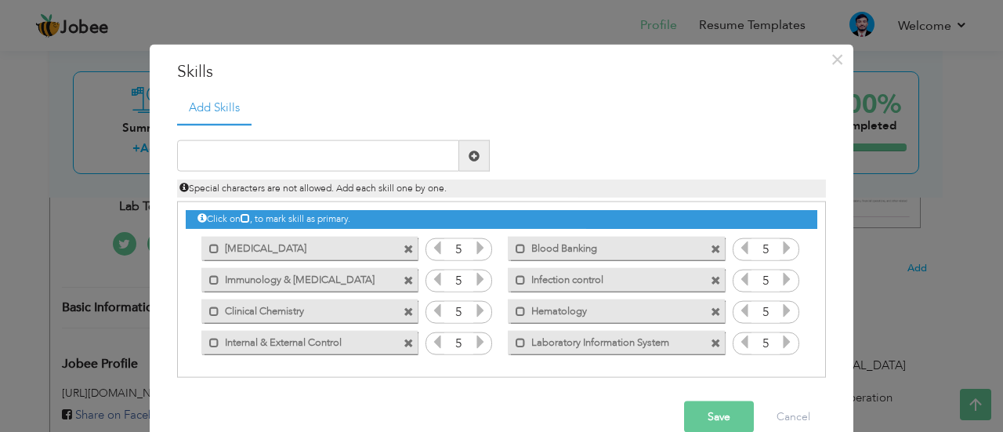
click at [785, 343] on icon at bounding box center [786, 341] width 14 height 14
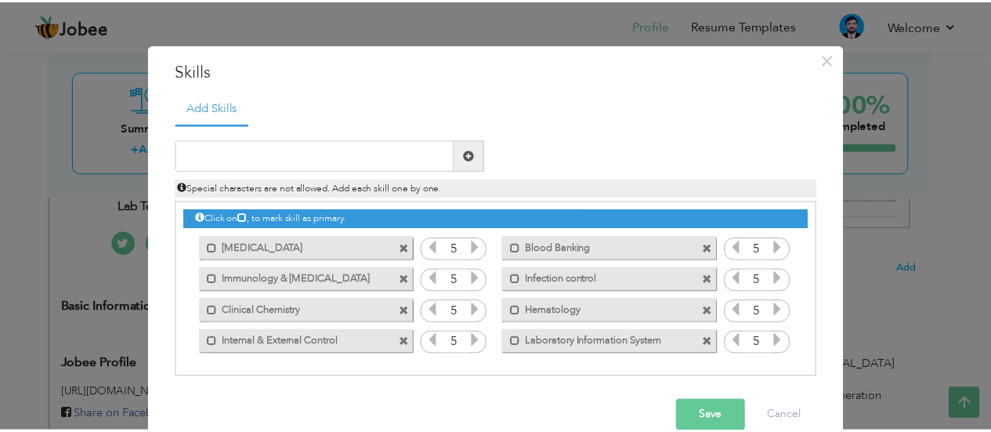
scroll to position [28, 0]
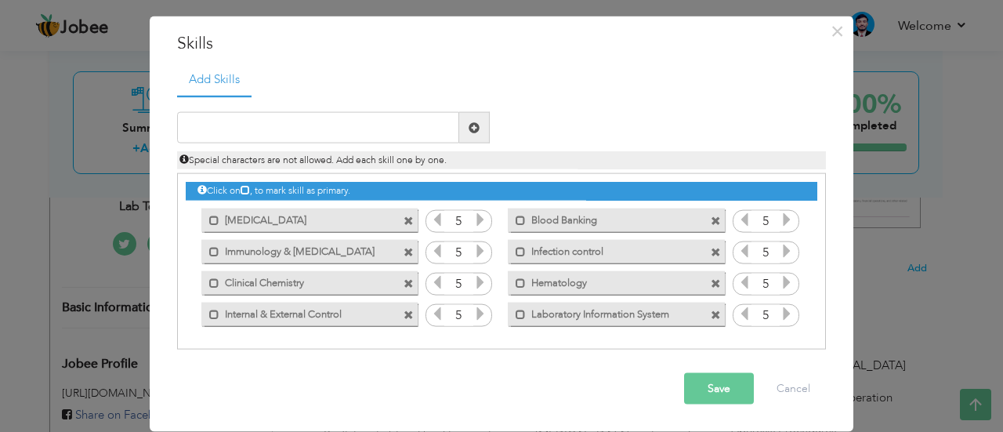
click at [720, 387] on button "Save" at bounding box center [719, 388] width 70 height 31
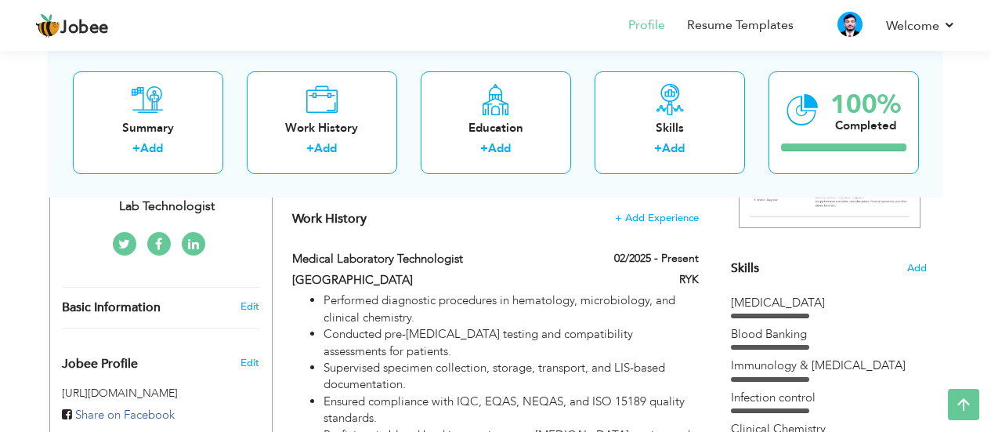
click at [515, 211] on h4 "Work History + Add Experience" at bounding box center [495, 219] width 406 height 16
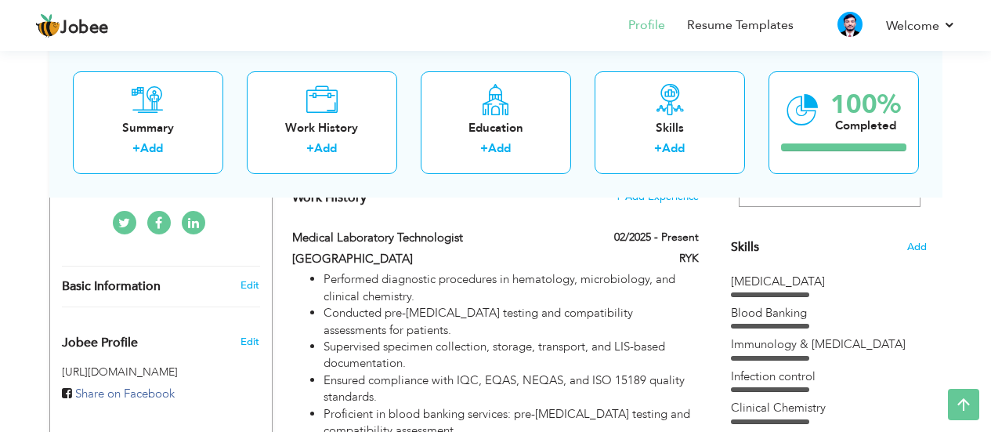
scroll to position [363, 0]
click at [421, 204] on h4 "Work History + Add Experience" at bounding box center [495, 198] width 406 height 16
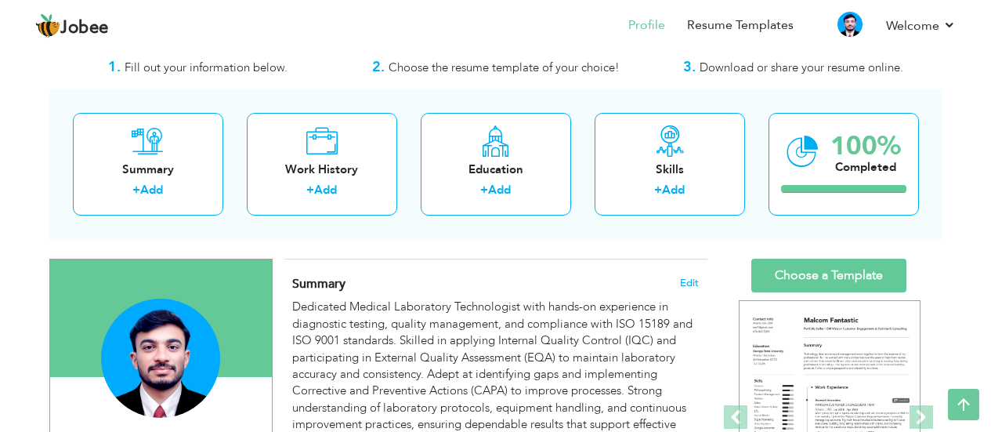
scroll to position [0, 0]
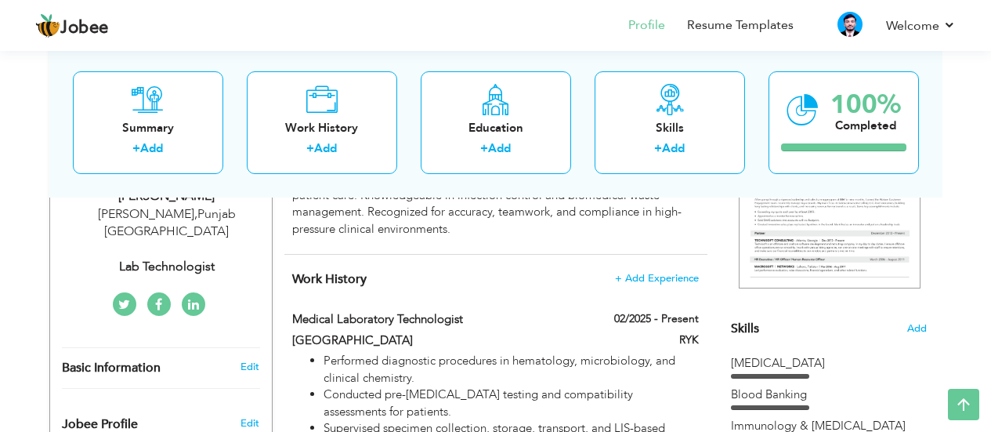
scroll to position [284, 0]
click at [537, 281] on h4 "Work History + Add Experience" at bounding box center [495, 278] width 406 height 16
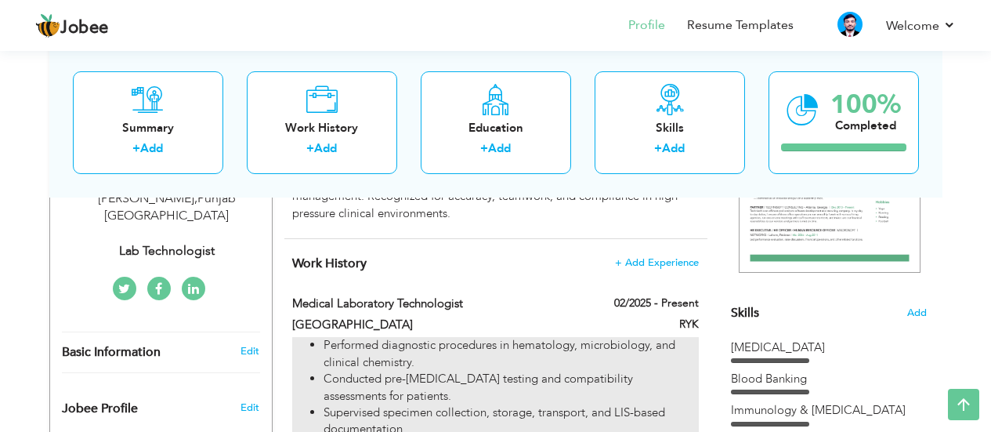
scroll to position [298, 0]
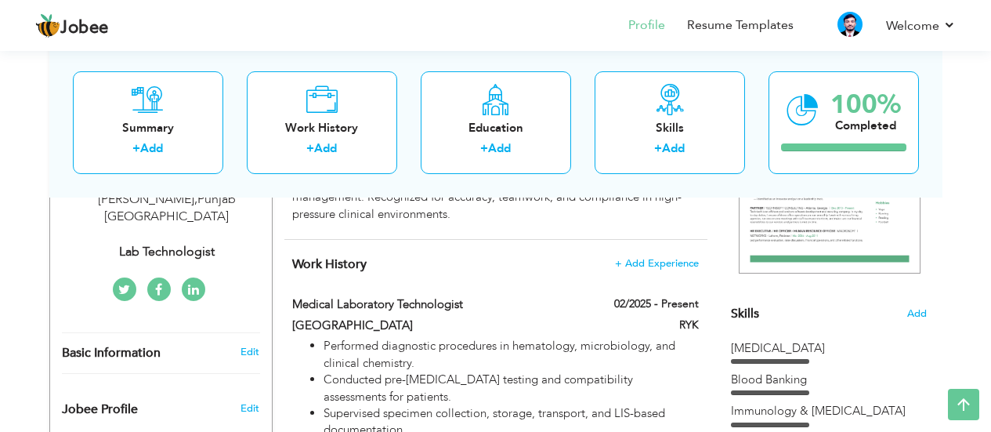
click at [453, 272] on h4 "Work History + Add Experience" at bounding box center [495, 264] width 406 height 16
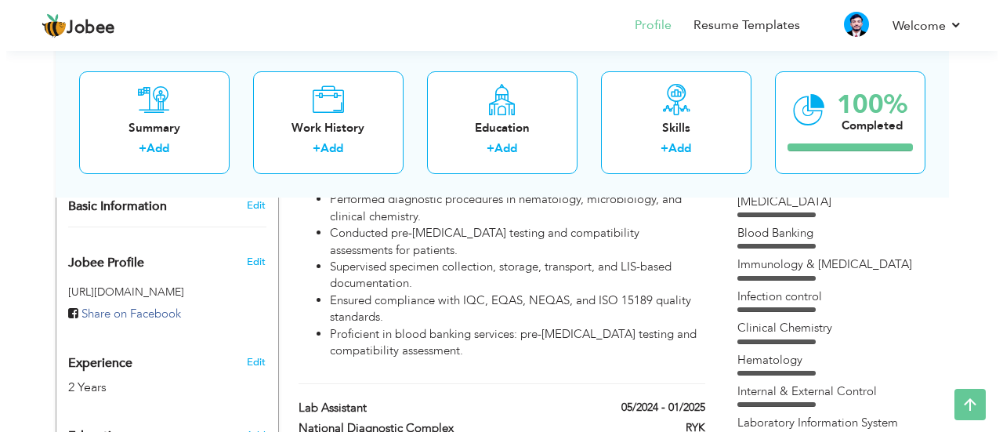
scroll to position [445, 0]
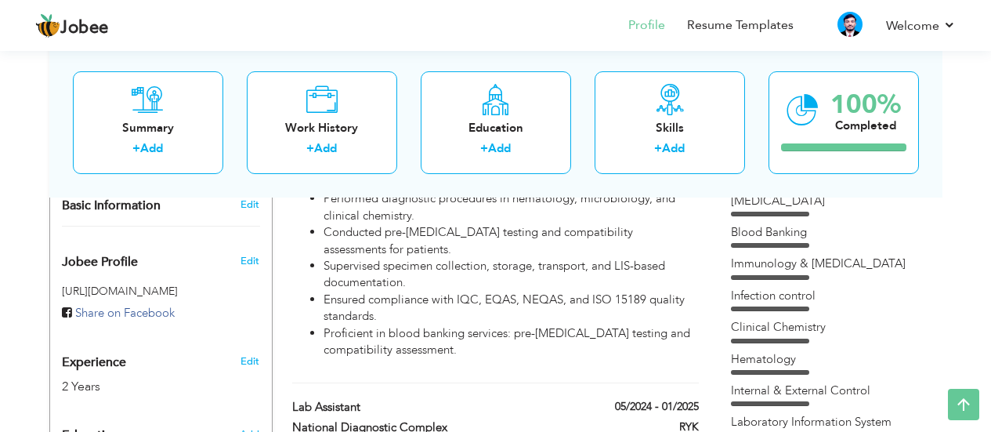
click at [453, 272] on li "Supervised specimen collection, storage, transport, and LIS-based documentation." at bounding box center [511, 275] width 374 height 34
type input "Medical Laboratory Technologist"
type input "[GEOGRAPHIC_DATA]"
type input "02/2025"
type input "RYK"
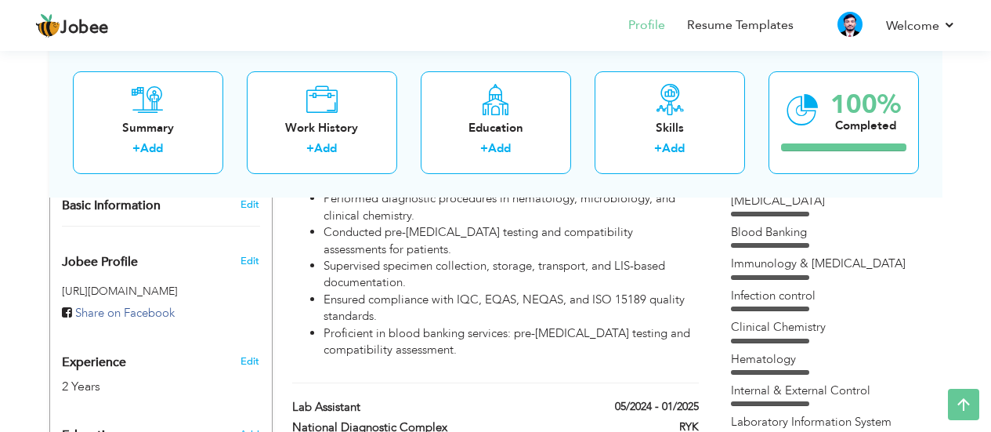
checkbox input "true"
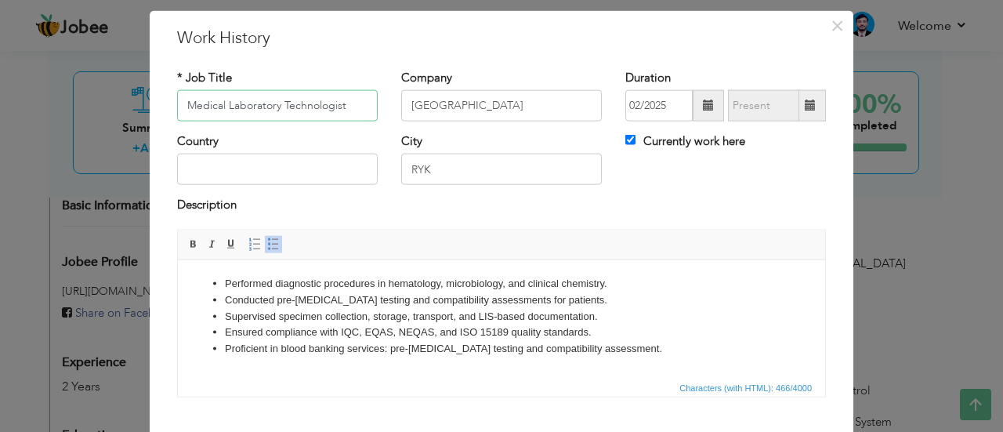
scroll to position [35, 0]
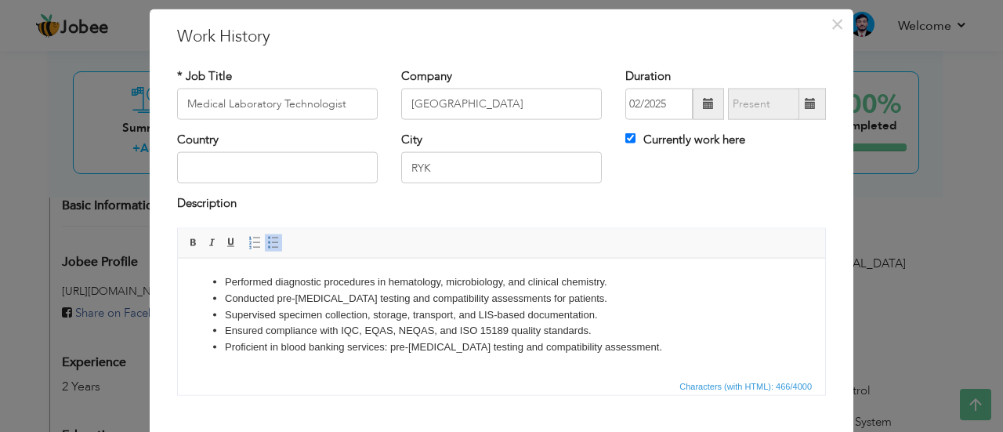
click at [439, 276] on li "Performed diagnostic procedures in hematology, microbiology, and clinical chemi…" at bounding box center [501, 281] width 553 height 16
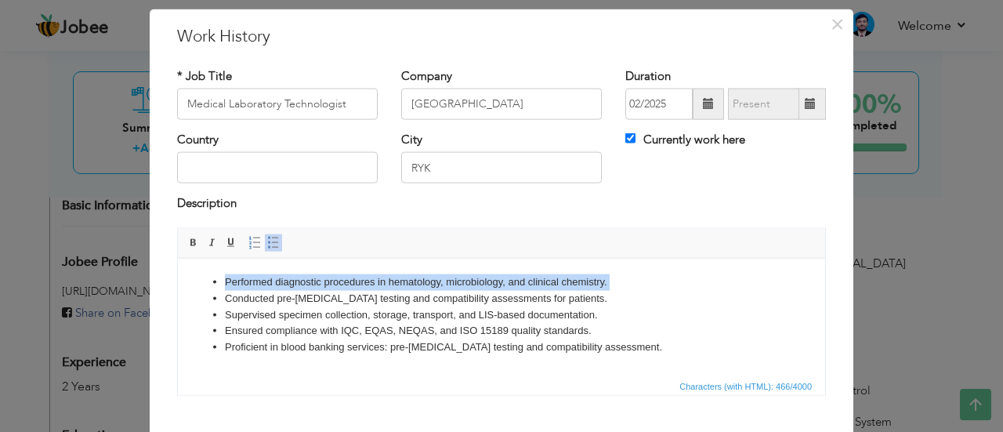
click at [439, 276] on li "Performed diagnostic procedures in hematology, microbiology, and clinical chemi…" at bounding box center [501, 281] width 553 height 16
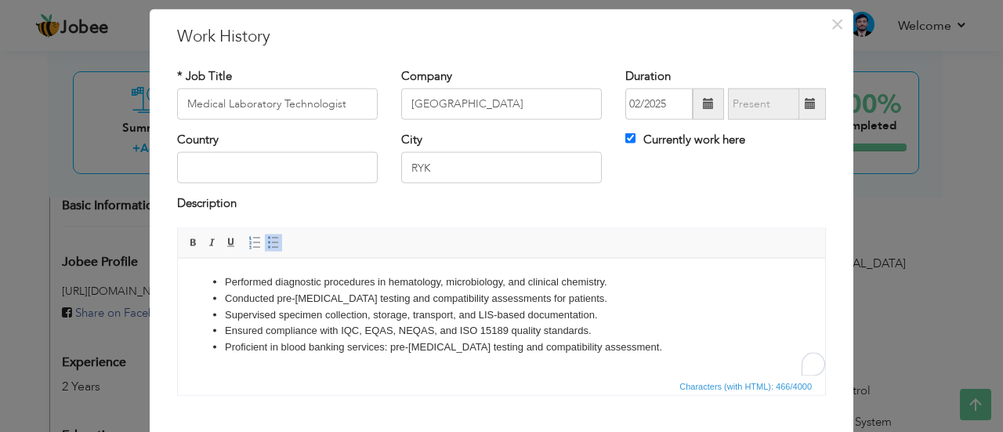
click at [404, 298] on li "Conducted pre-[MEDICAL_DATA] testing and compatibility assessments for patients." at bounding box center [501, 298] width 553 height 16
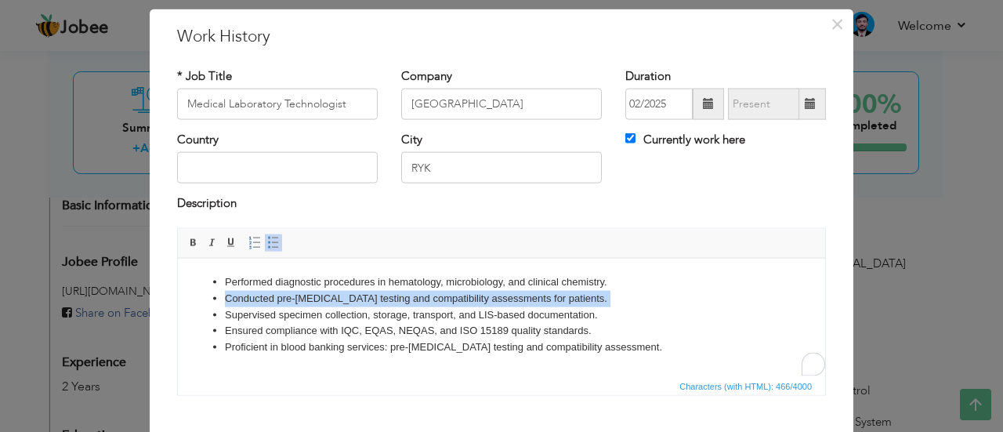
click at [404, 298] on li "Conducted pre-[MEDICAL_DATA] testing and compatibility assessments for patients." at bounding box center [501, 298] width 553 height 16
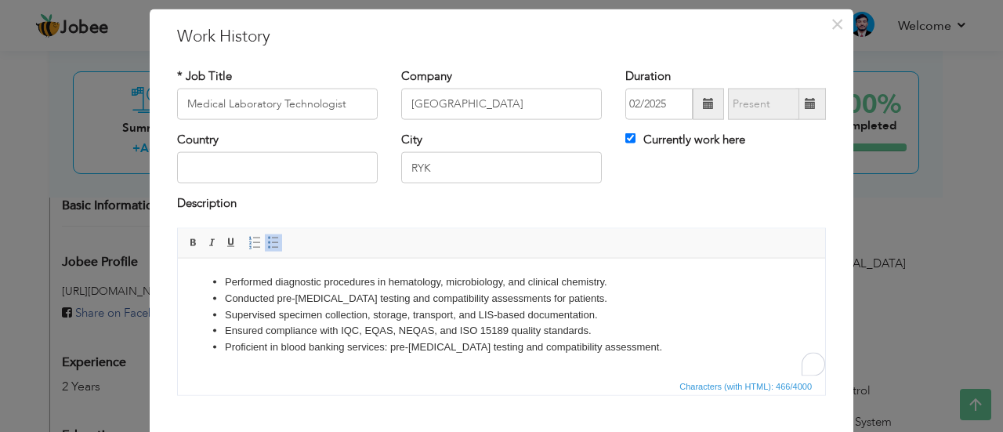
click at [396, 327] on li "Ensured compliance with IQC, EQAS, NEQAS, and ISO 15189 quality standards." at bounding box center [501, 330] width 553 height 16
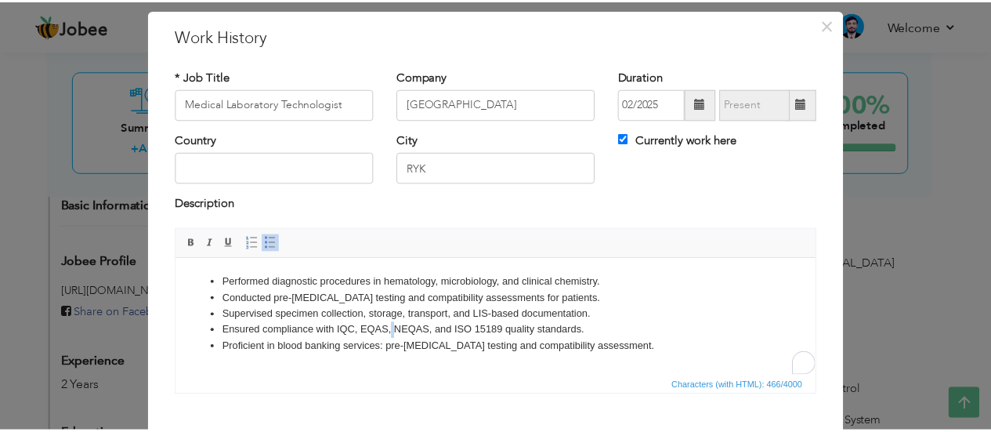
scroll to position [127, 0]
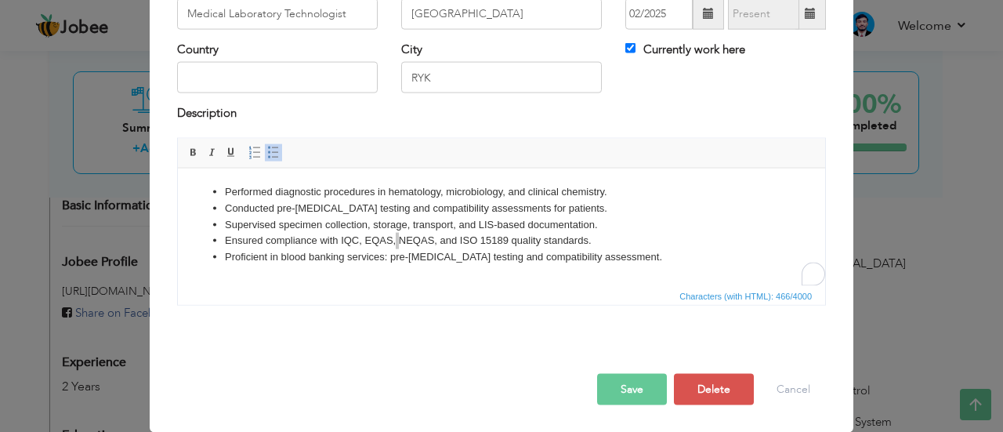
click at [604, 381] on button "Save" at bounding box center [632, 388] width 70 height 31
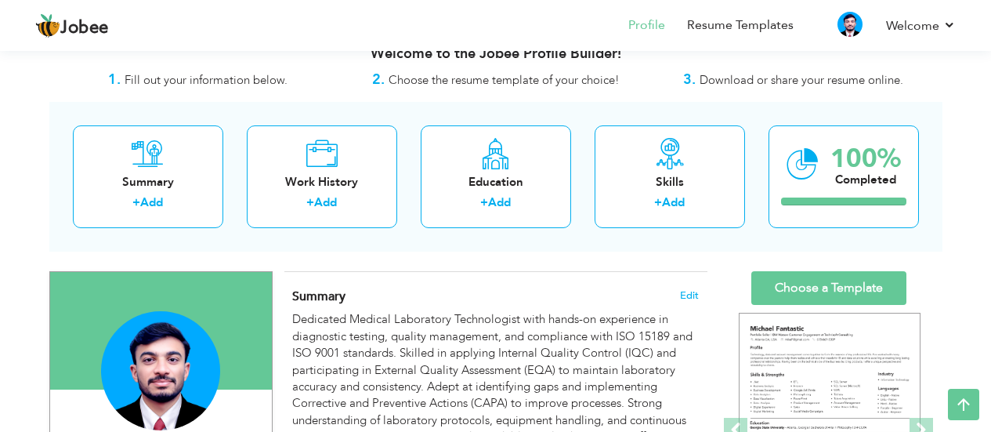
scroll to position [0, 0]
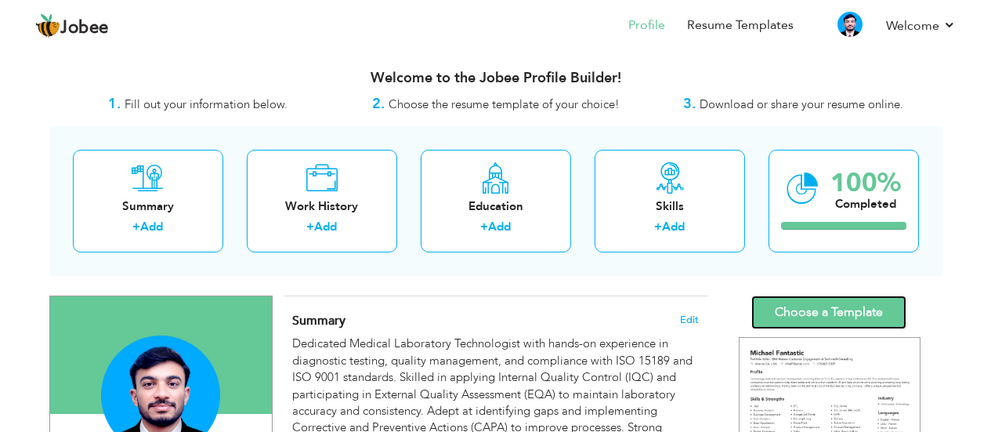
click at [797, 308] on link "Choose a Template" at bounding box center [828, 312] width 155 height 34
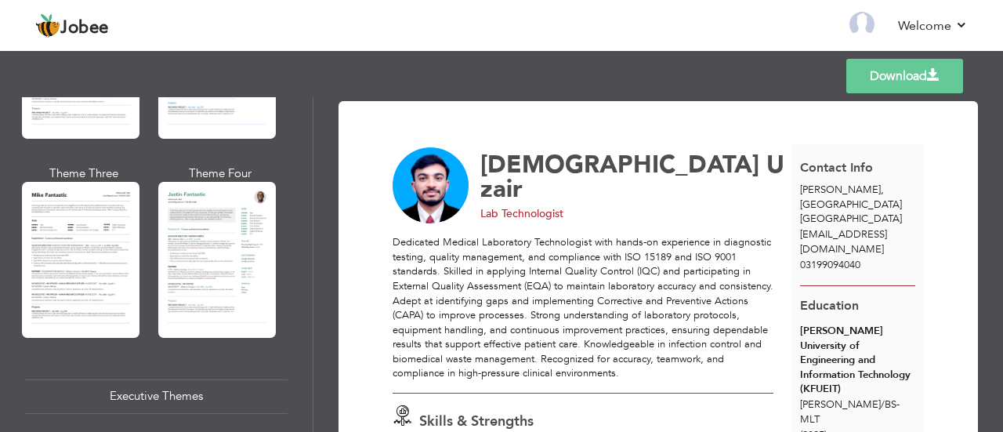
scroll to position [909, 0]
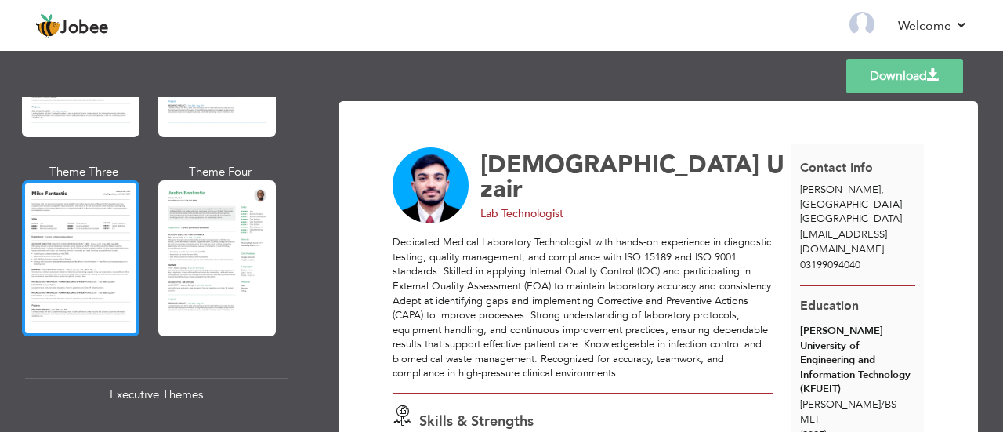
click at [111, 253] on div at bounding box center [80, 257] width 117 height 155
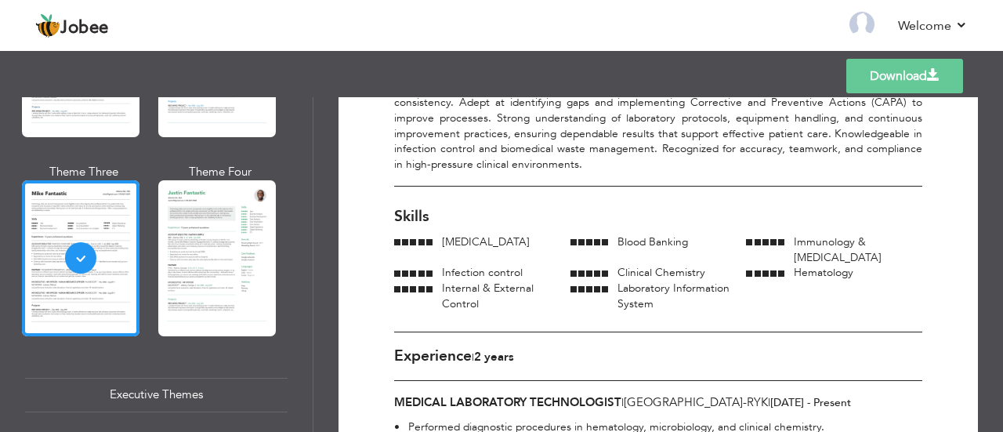
scroll to position [192, 0]
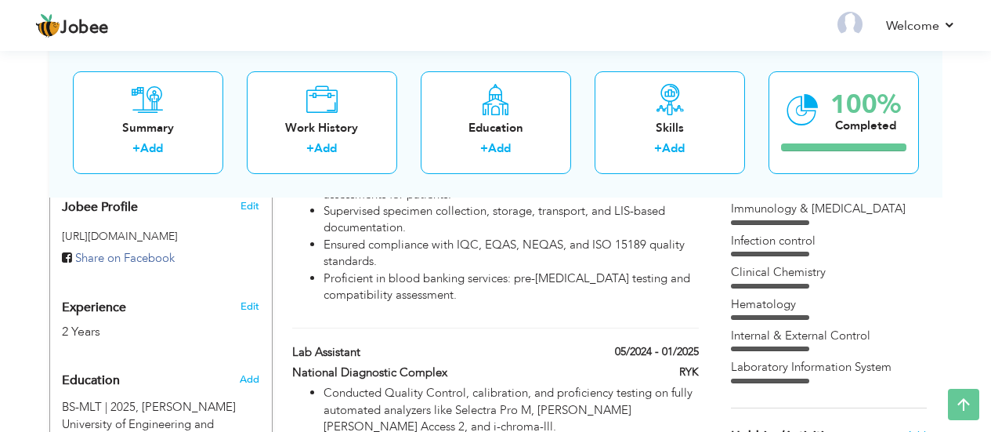
scroll to position [512, 0]
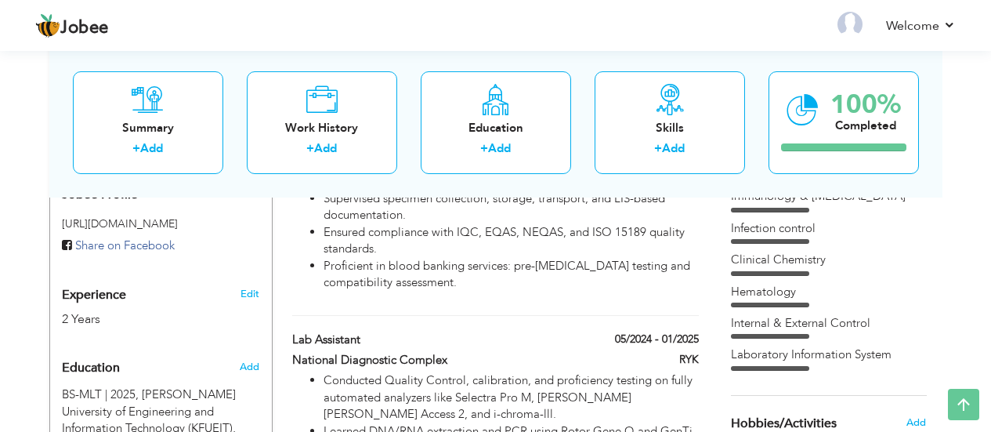
click at [784, 339] on div "[MEDICAL_DATA] Blood Banking Immunology & [MEDICAL_DATA] Infection control" at bounding box center [829, 247] width 196 height 245
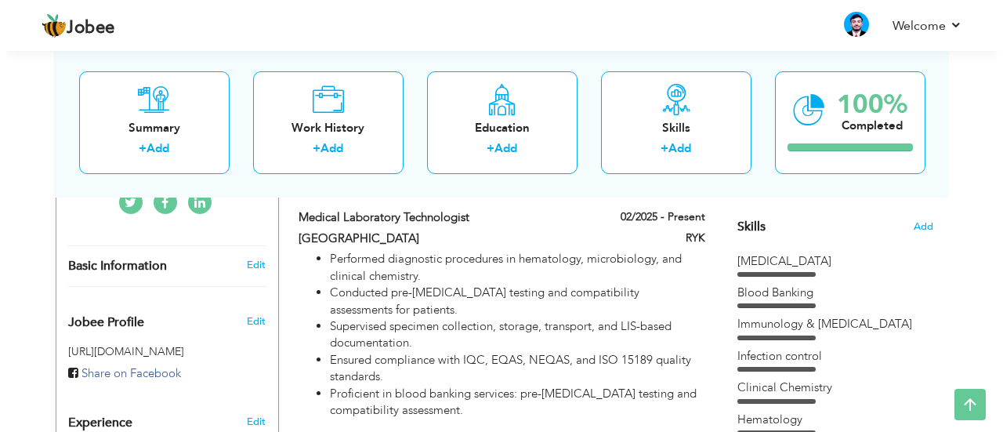
scroll to position [384, 0]
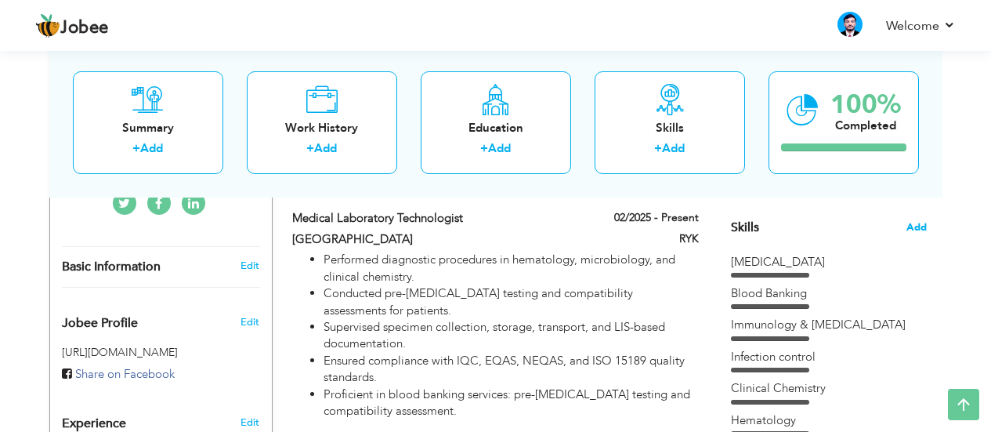
click at [917, 222] on span "Add" at bounding box center [916, 227] width 20 height 15
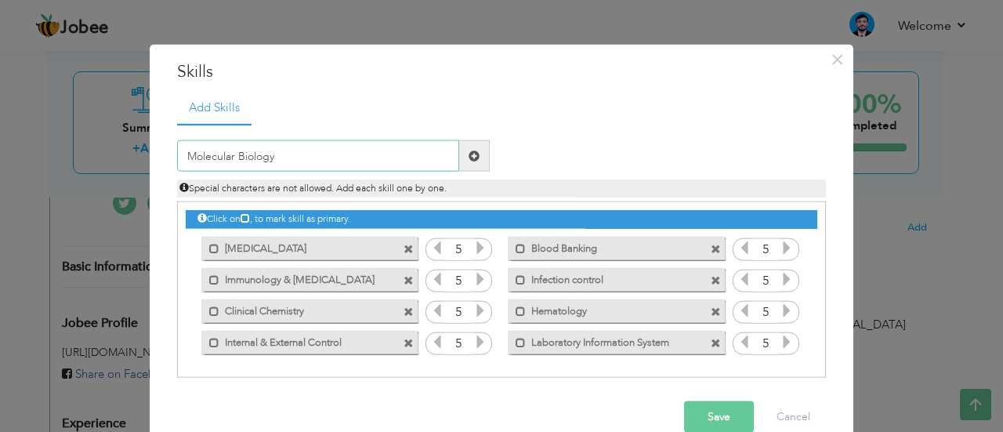
scroll to position [28, 0]
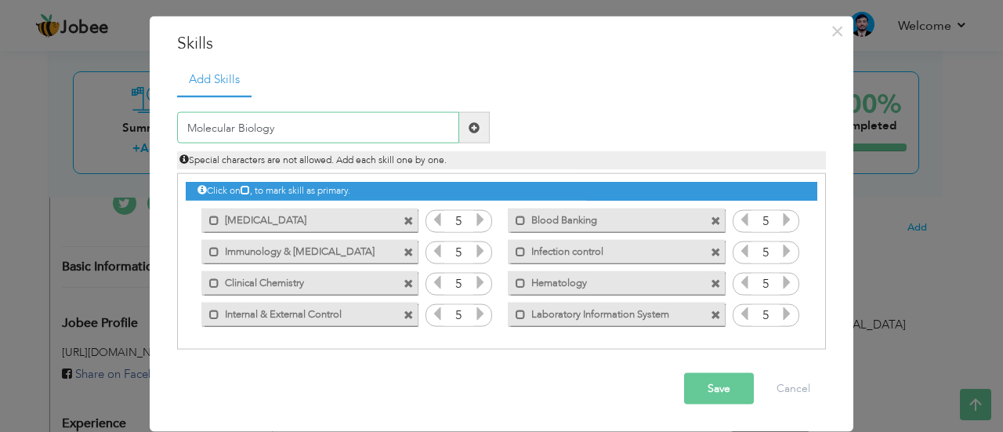
type input "Molecular Biology"
click at [689, 383] on button "Save" at bounding box center [719, 388] width 70 height 31
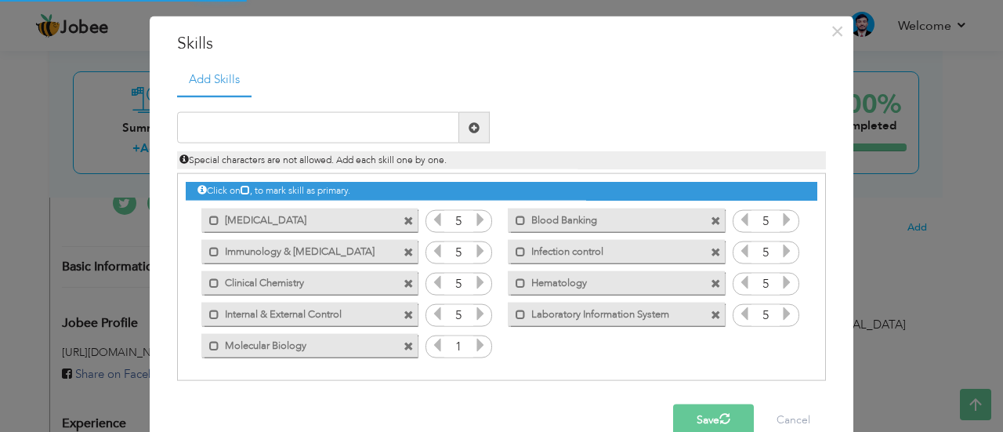
click at [473, 342] on icon at bounding box center [480, 345] width 14 height 14
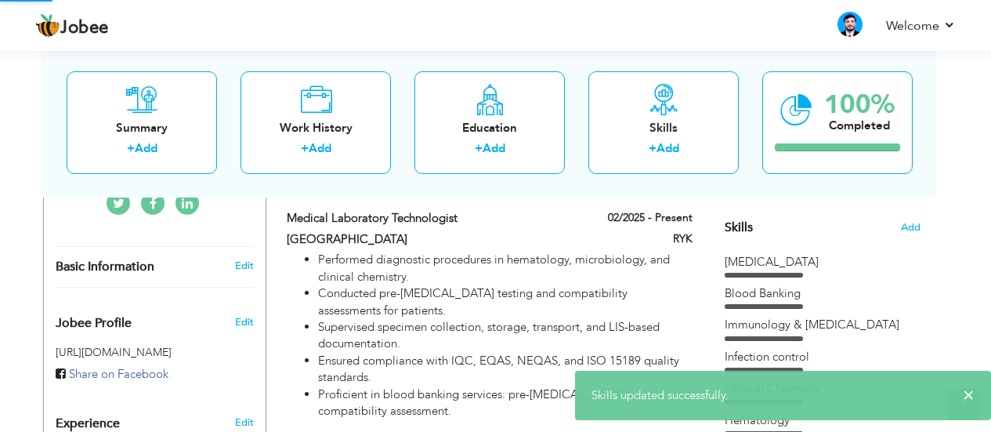
click at [470, 342] on li "Supervised specimen collection, storage, transport, and LIS-based documentation." at bounding box center [505, 336] width 374 height 34
type input "Medical Laboratory Technologist"
type input "[GEOGRAPHIC_DATA]"
type input "02/2025"
type input "RYK"
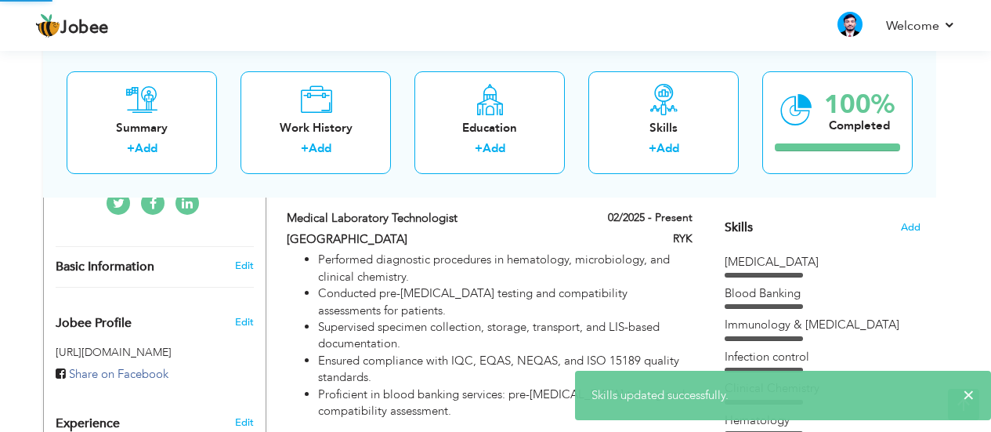
checkbox input "true"
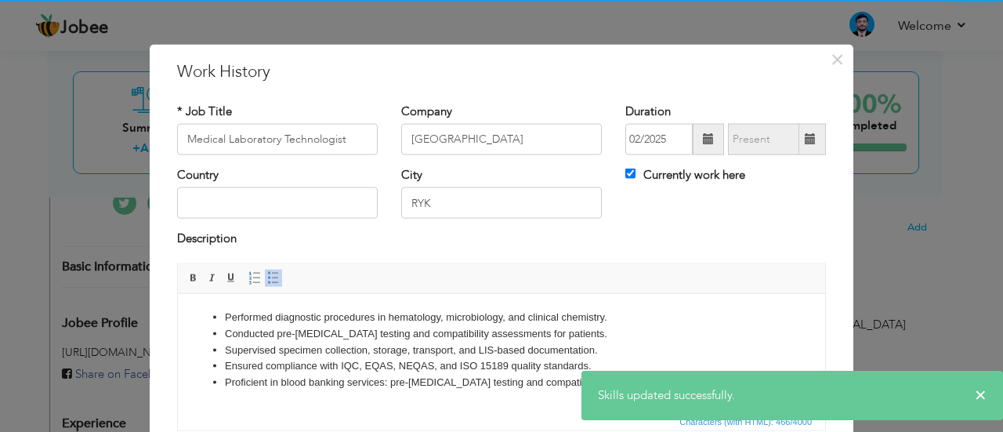
click at [475, 342] on li "Supervised specimen collection, storage, transport, and LIS-based documentation." at bounding box center [501, 350] width 553 height 16
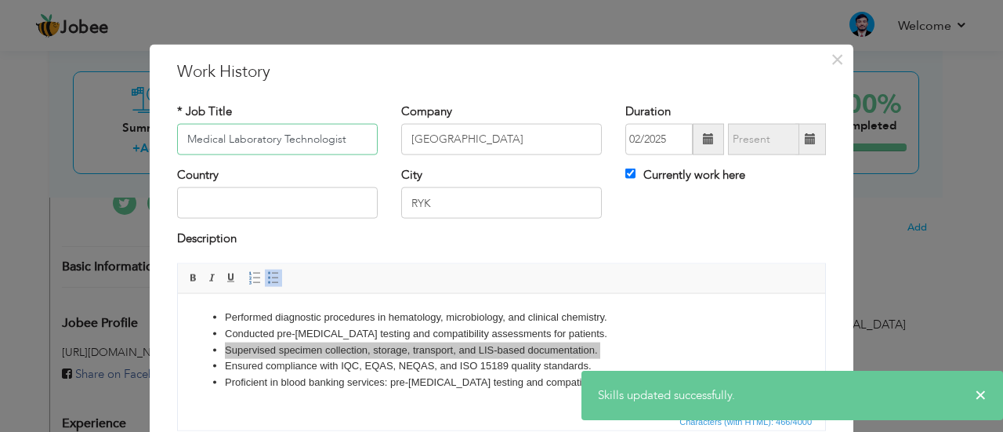
click at [475, 342] on li "Supervised specimen collection, storage, transport, and LIS-based documentation." at bounding box center [501, 350] width 553 height 16
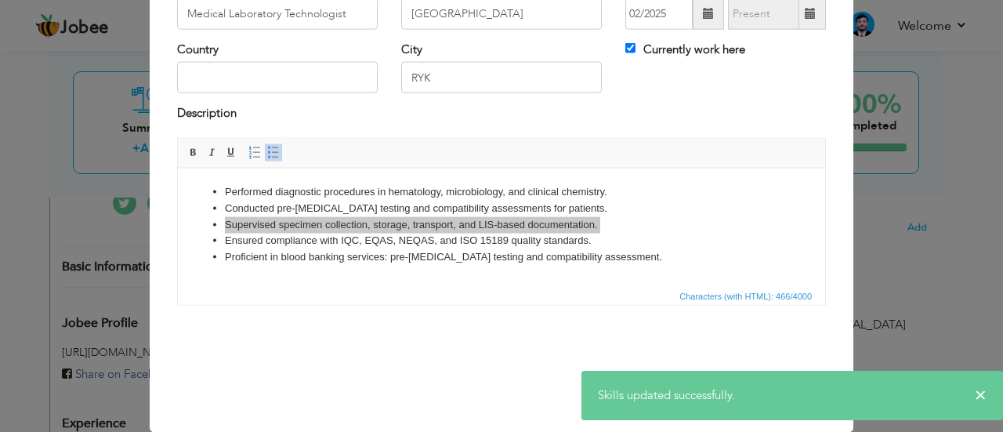
click at [497, 377] on div "Save Save and Continue Delete Cancel" at bounding box center [501, 372] width 672 height 88
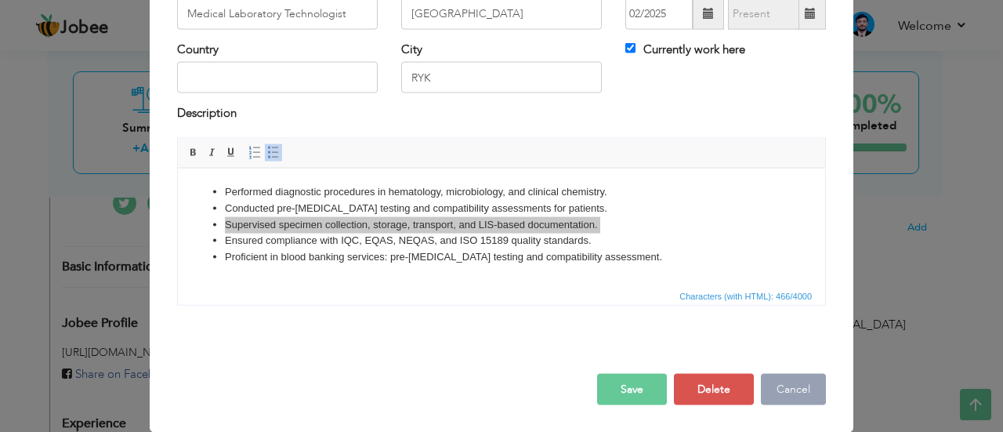
click at [785, 381] on button "Cancel" at bounding box center [793, 388] width 65 height 31
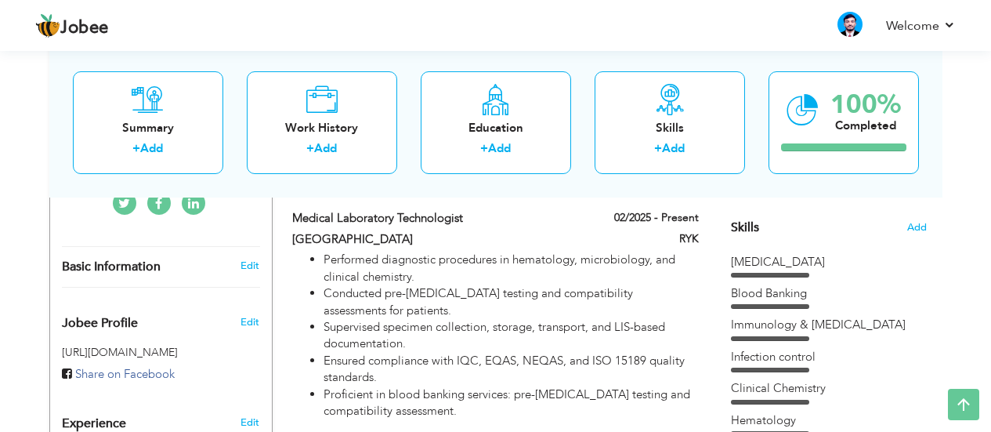
click at [836, 324] on div "Immunology & [MEDICAL_DATA]" at bounding box center [829, 324] width 196 height 16
click at [804, 342] on div "[MEDICAL_DATA] Blood Banking Immunology & [MEDICAL_DATA] Infection control" at bounding box center [829, 392] width 196 height 277
click at [925, 222] on span "Add" at bounding box center [916, 227] width 20 height 15
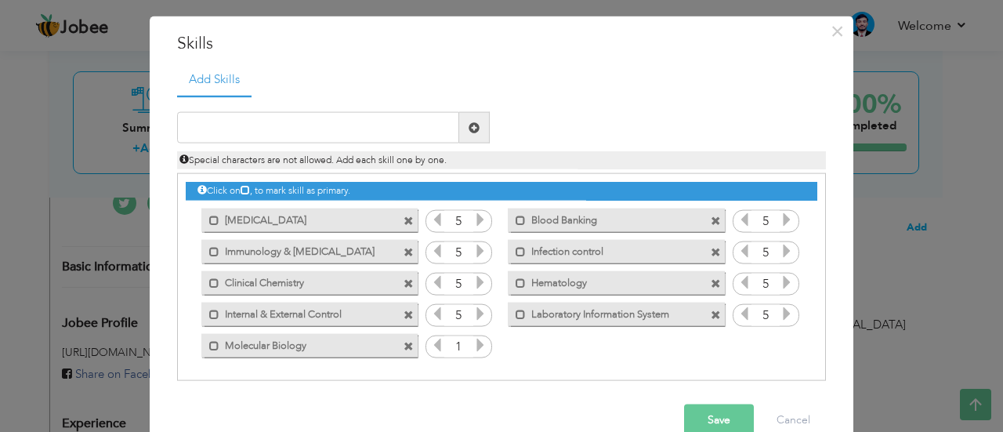
scroll to position [0, 0]
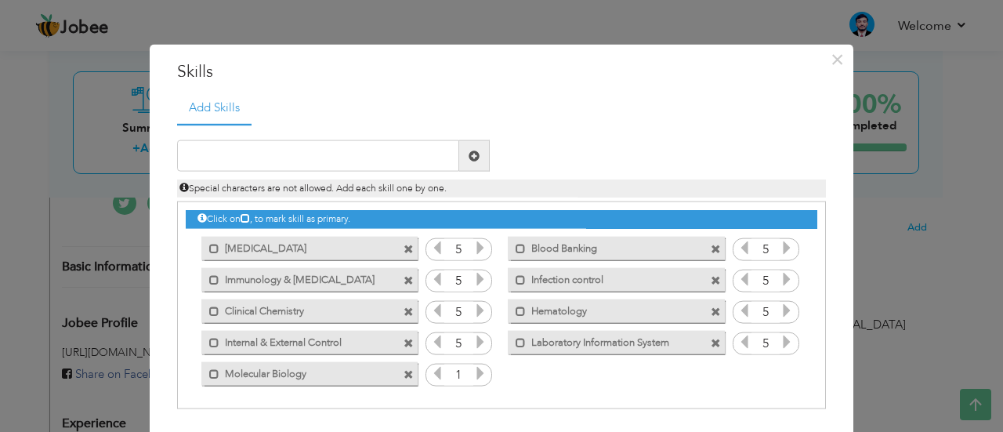
click at [473, 377] on icon at bounding box center [480, 373] width 14 height 14
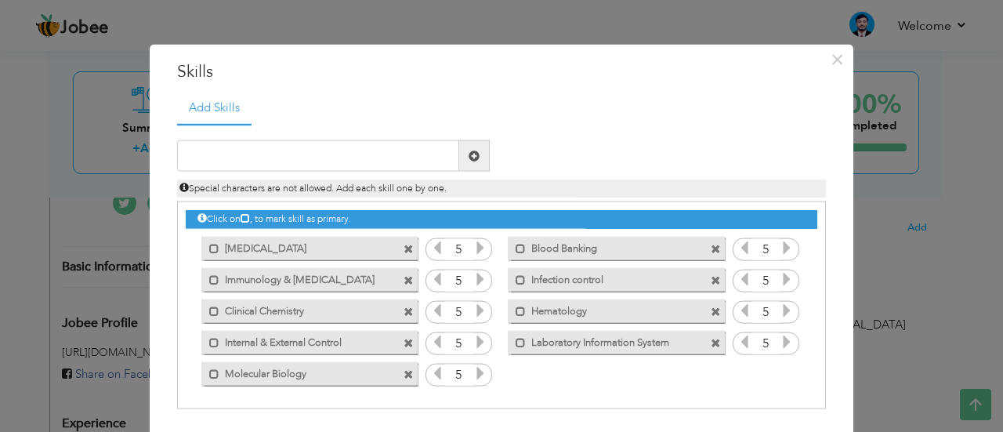
click at [473, 377] on icon at bounding box center [480, 373] width 14 height 14
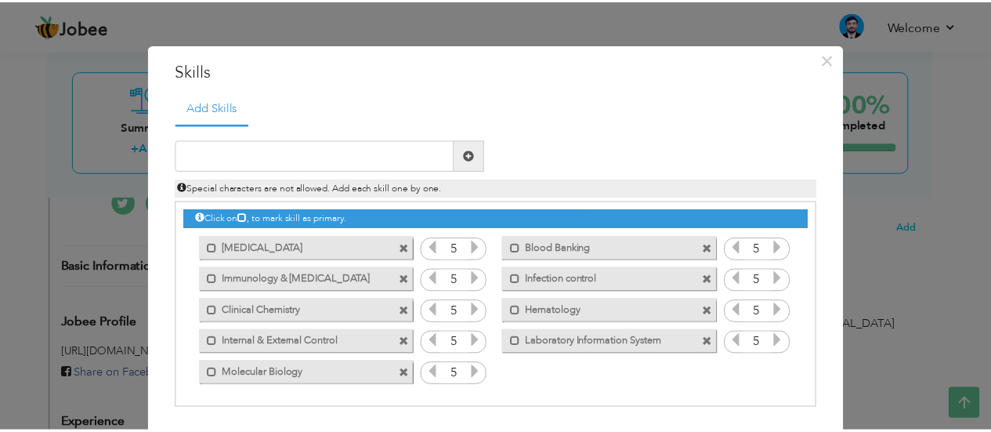
scroll to position [60, 0]
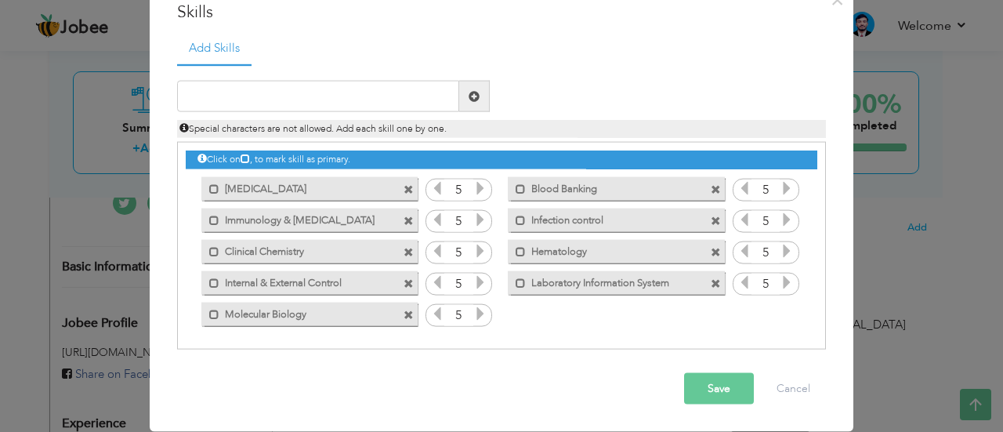
click at [727, 383] on button "Save" at bounding box center [719, 388] width 70 height 31
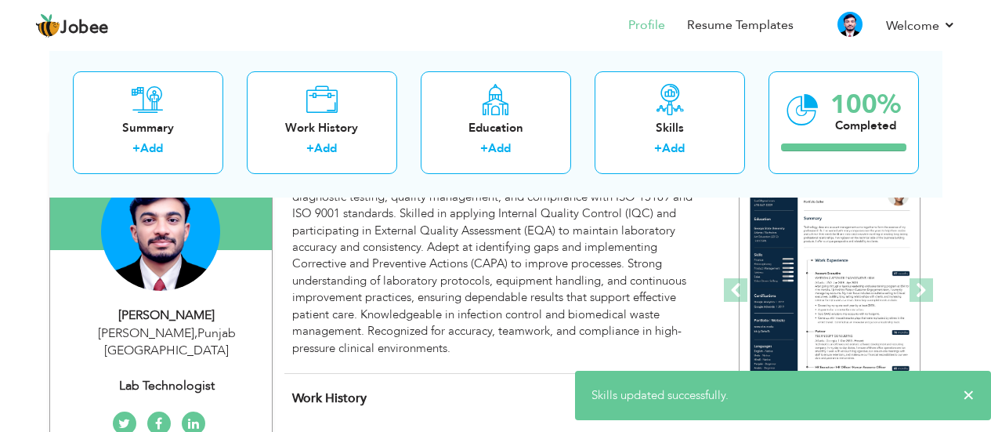
scroll to position [0, 0]
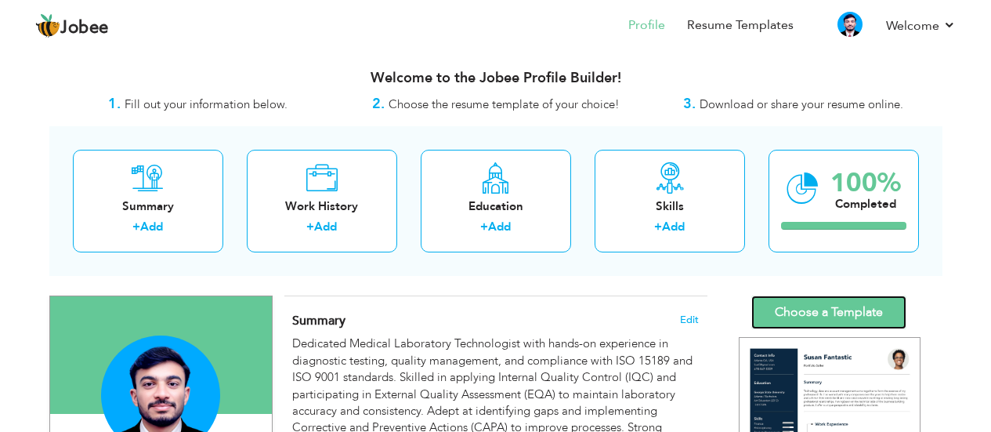
click at [844, 306] on link "Choose a Template" at bounding box center [828, 312] width 155 height 34
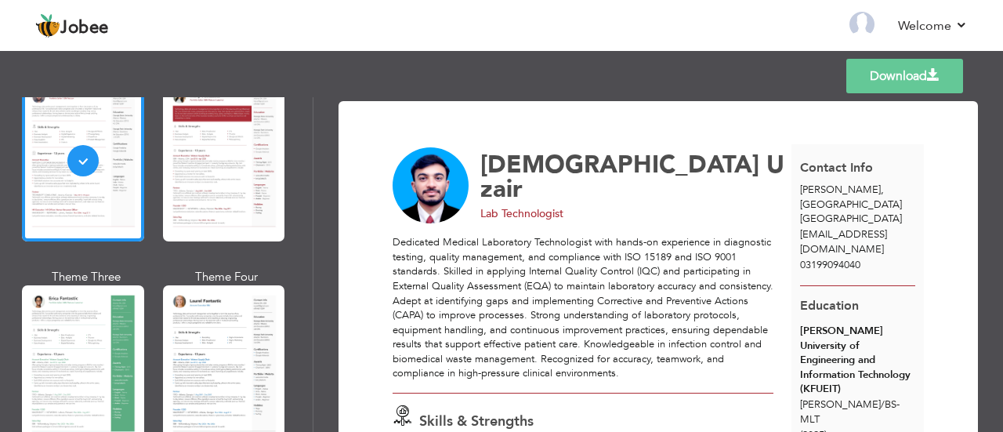
scroll to position [128, 0]
click at [85, 304] on div at bounding box center [83, 364] width 122 height 161
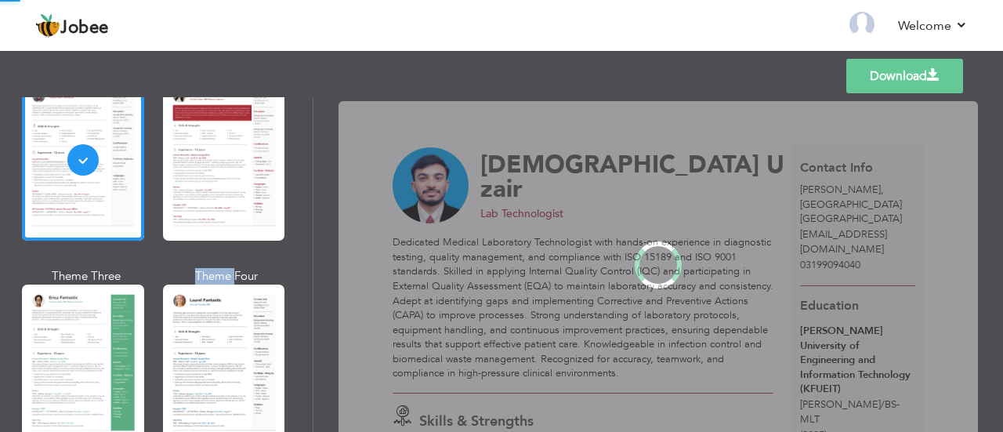
click at [85, 304] on div "Professional Themes Theme One Theme Two Theme Three Theme Four" at bounding box center [501, 264] width 1003 height 334
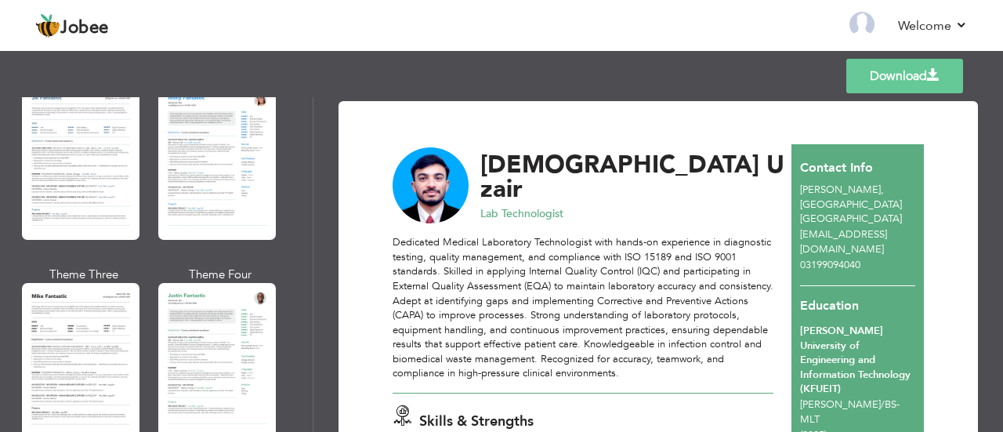
scroll to position [808, 0]
click at [85, 304] on div at bounding box center [80, 359] width 117 height 155
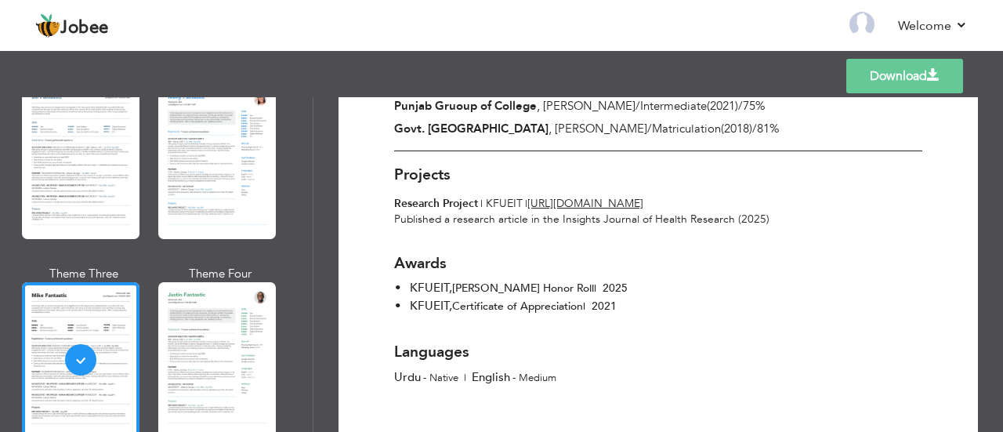
scroll to position [1143, 0]
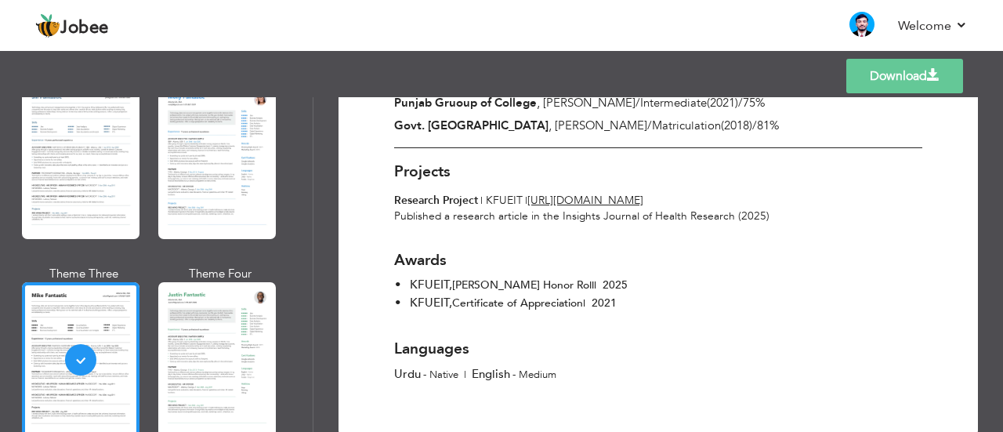
click at [875, 78] on link "Download" at bounding box center [904, 76] width 117 height 34
